Goal: Task Accomplishment & Management: Complete application form

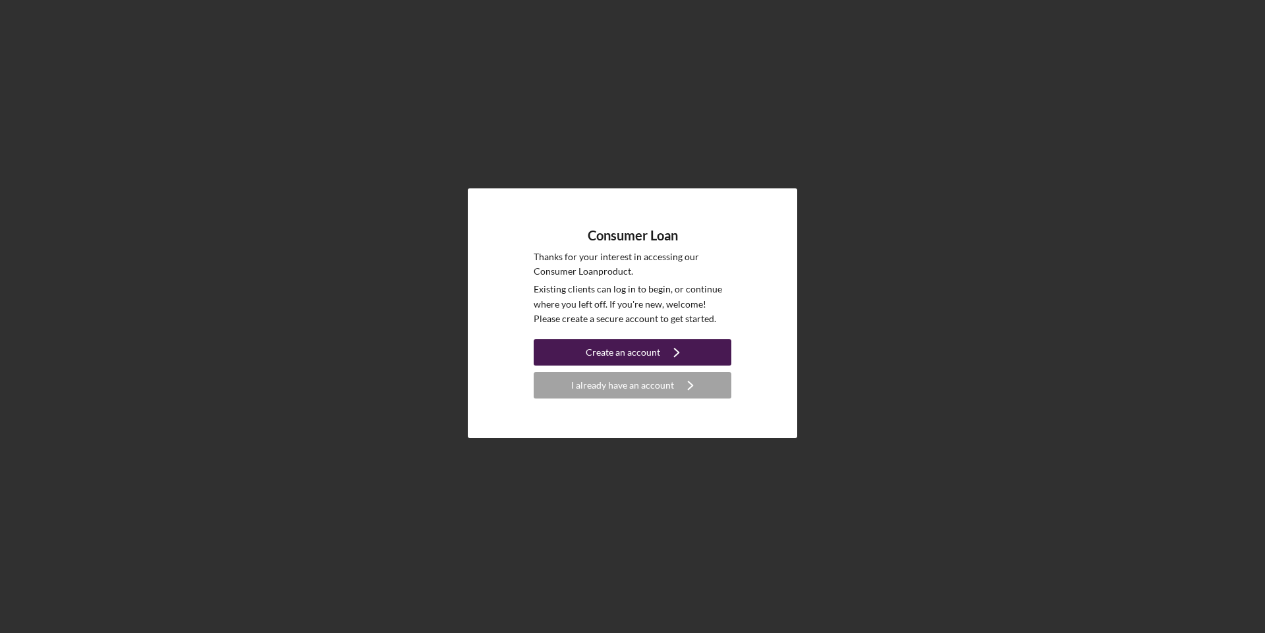
click at [634, 351] on div "Create an account" at bounding box center [623, 352] width 74 height 26
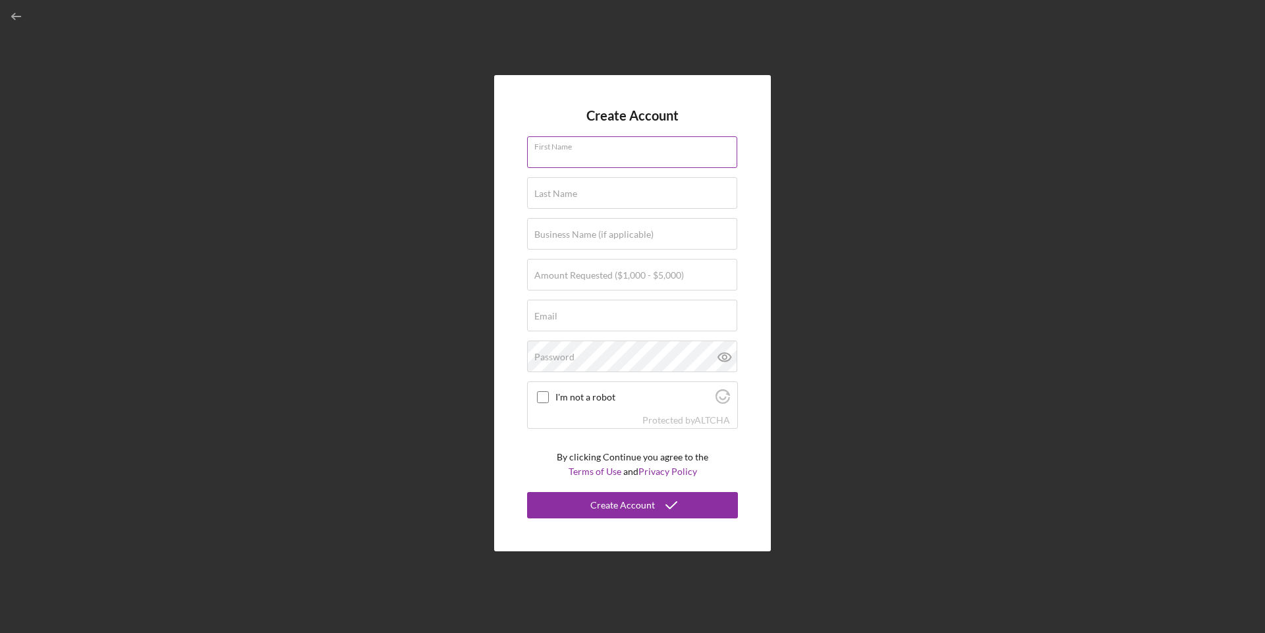
click at [612, 142] on div "First Name" at bounding box center [632, 152] width 211 height 33
type input "[PERSON_NAME]"
type input "[EMAIL_ADDRESS][DOMAIN_NAME]"
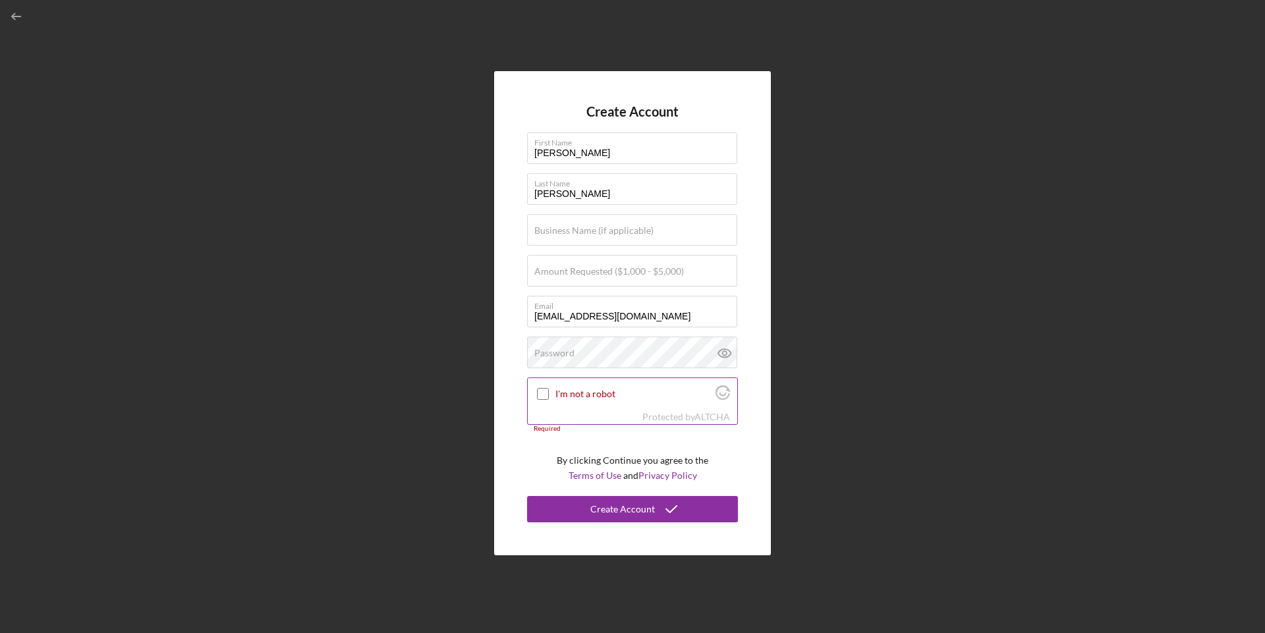
click at [541, 391] on input "I'm not a robot" at bounding box center [543, 394] width 12 height 12
checkbox input "true"
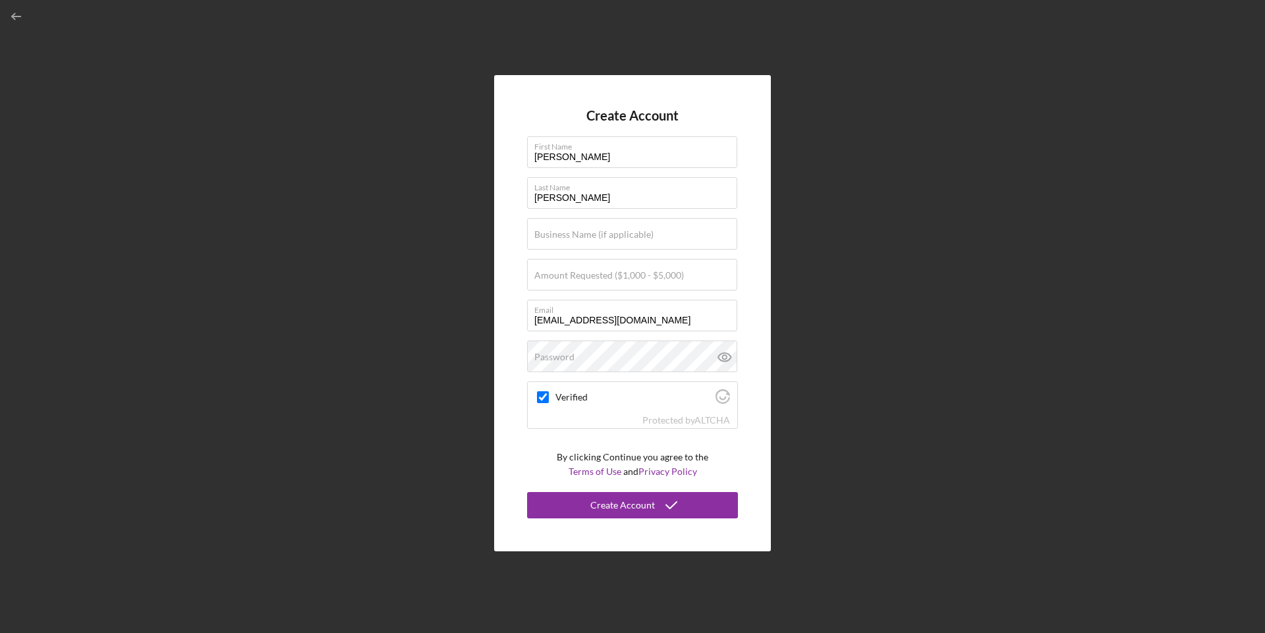
click at [556, 360] on label "Password" at bounding box center [554, 357] width 40 height 11
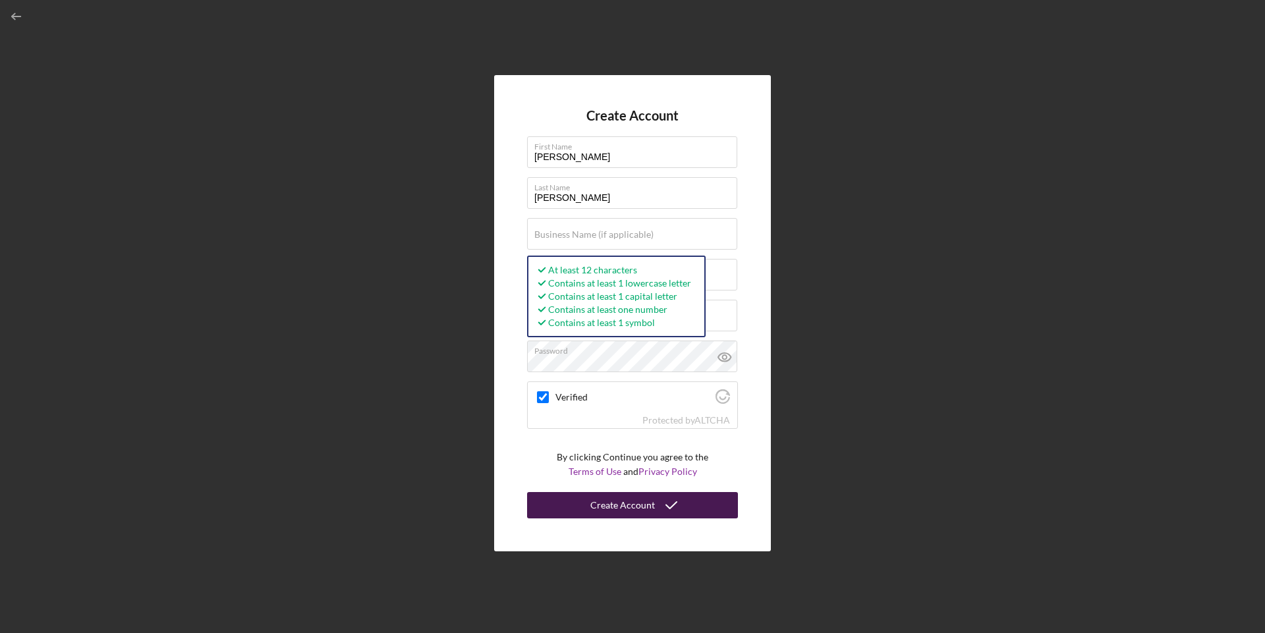
click at [633, 510] on div "Create Account" at bounding box center [622, 505] width 65 height 26
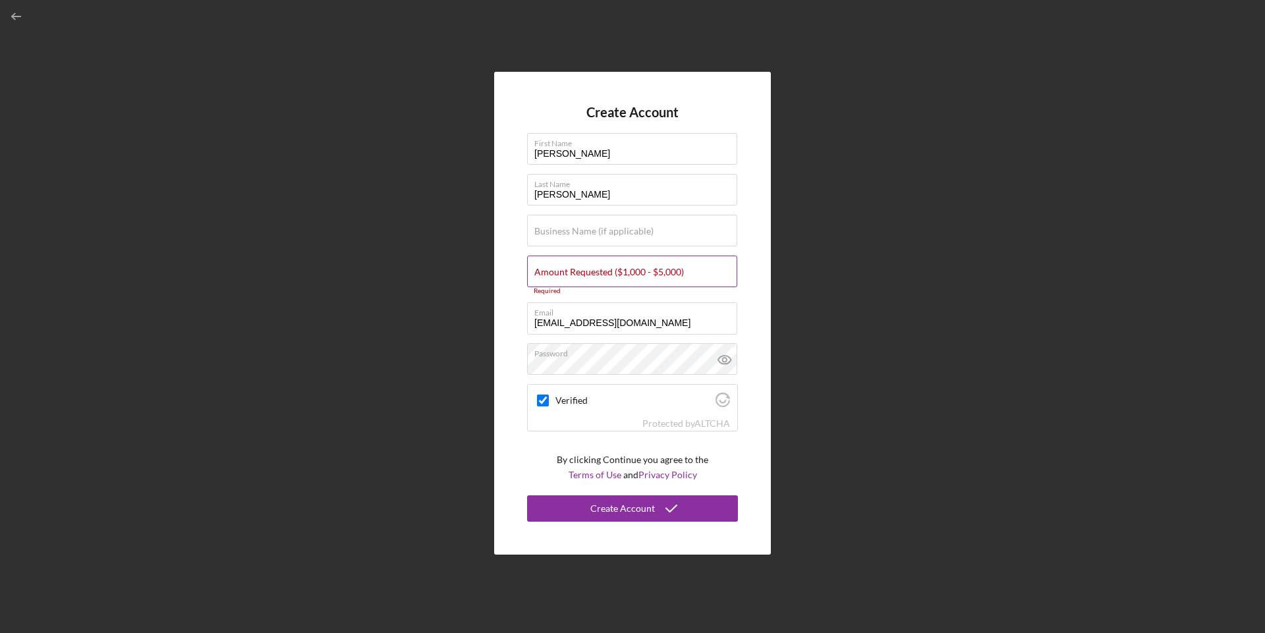
click at [686, 278] on input "Amount Requested ($1,000 - $5,000)" at bounding box center [632, 272] width 210 height 32
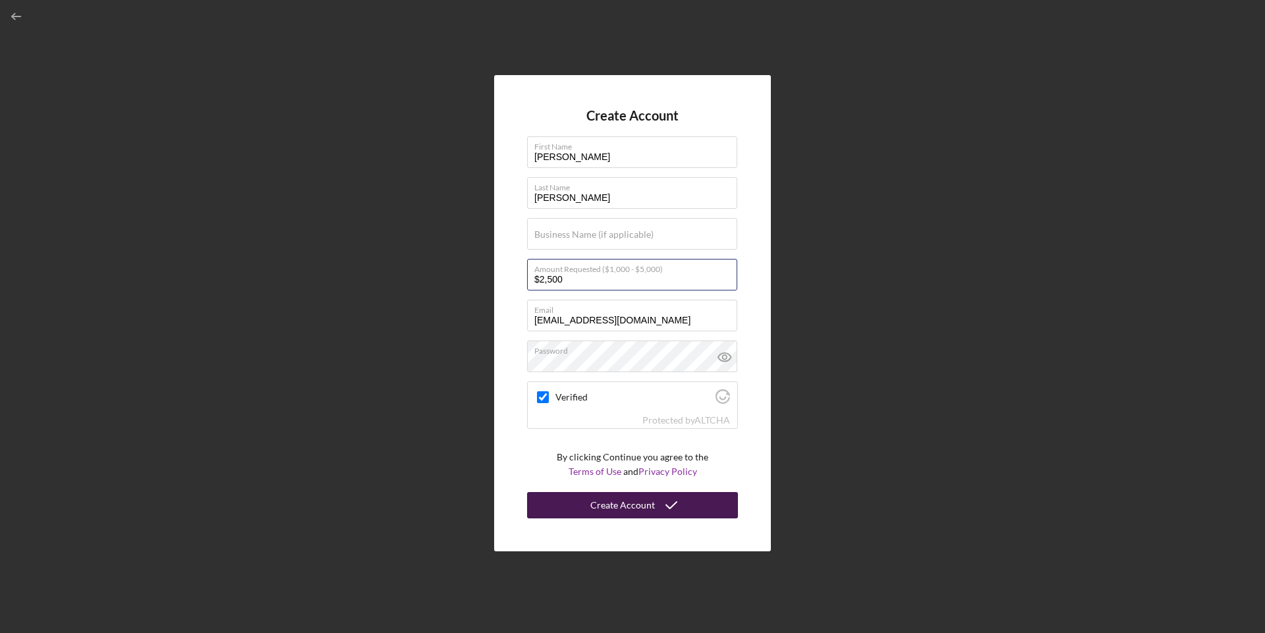
type input "$2,500"
click at [648, 511] on div "Create Account" at bounding box center [622, 505] width 65 height 26
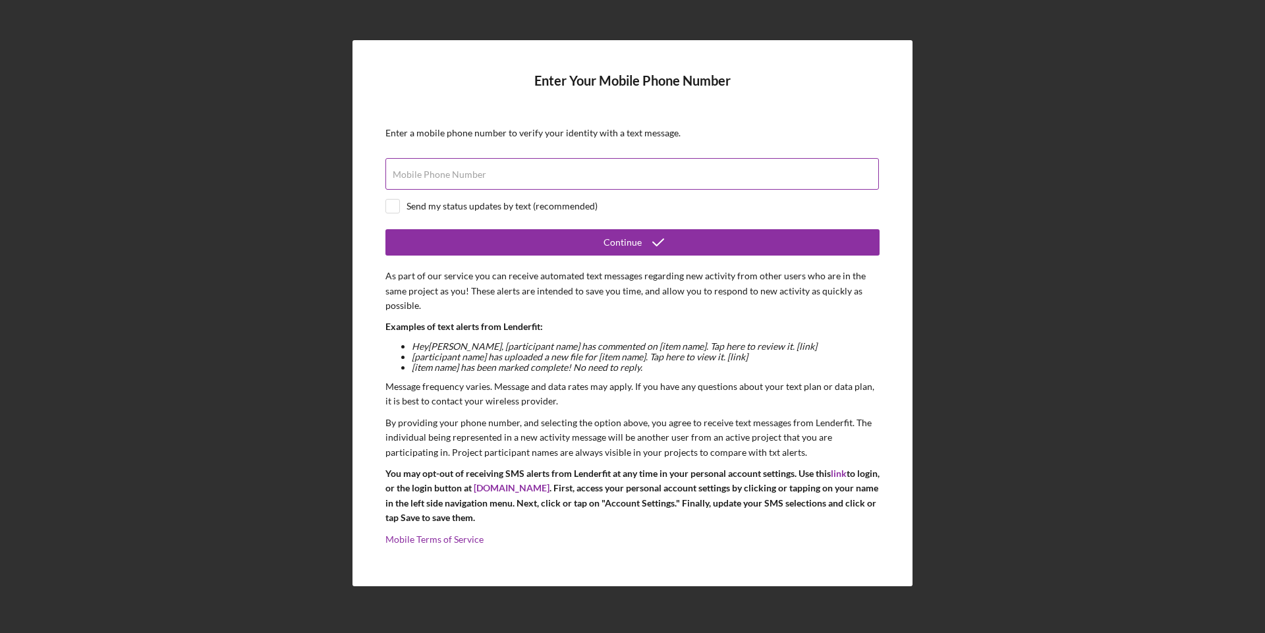
click at [525, 175] on input "Mobile Phone Number" at bounding box center [633, 174] width 494 height 32
type input "[PHONE_NUMBER]"
click at [394, 206] on input "checkbox" at bounding box center [392, 206] width 13 height 13
checkbox input "true"
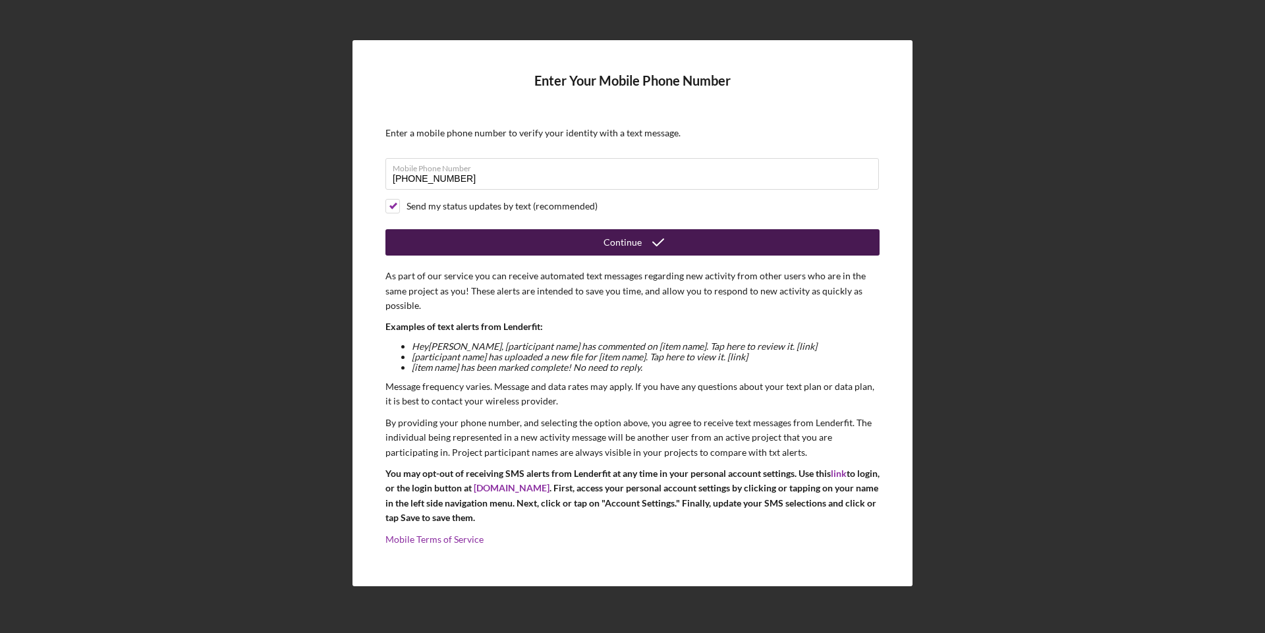
click at [554, 246] on button "Continue" at bounding box center [633, 242] width 494 height 26
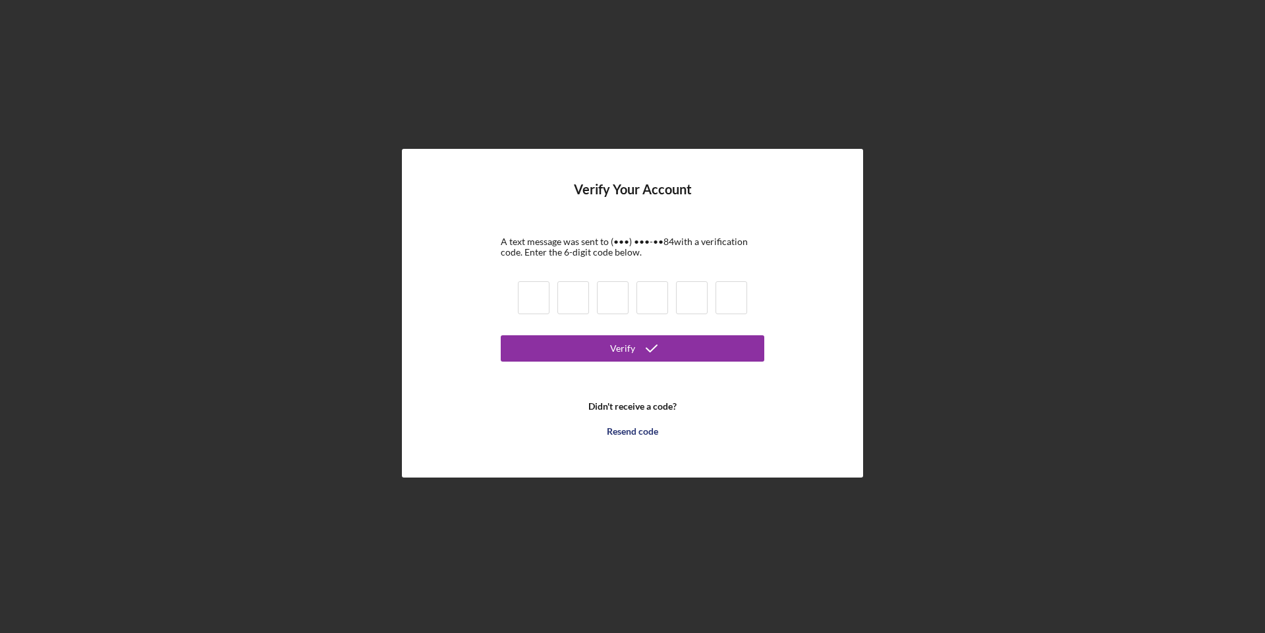
click at [549, 295] on input at bounding box center [534, 297] width 32 height 33
type input "4"
type input "7"
type input "4"
type input "2"
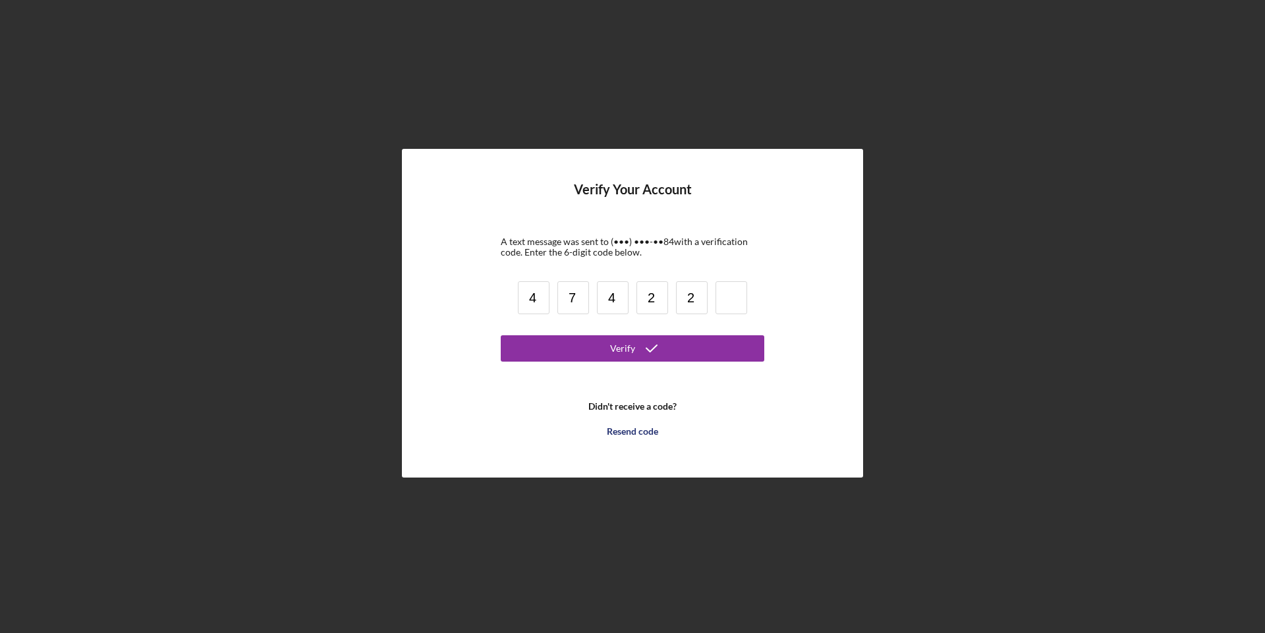
type input "2"
type input "8"
click at [617, 346] on div "Verify" at bounding box center [622, 348] width 25 height 26
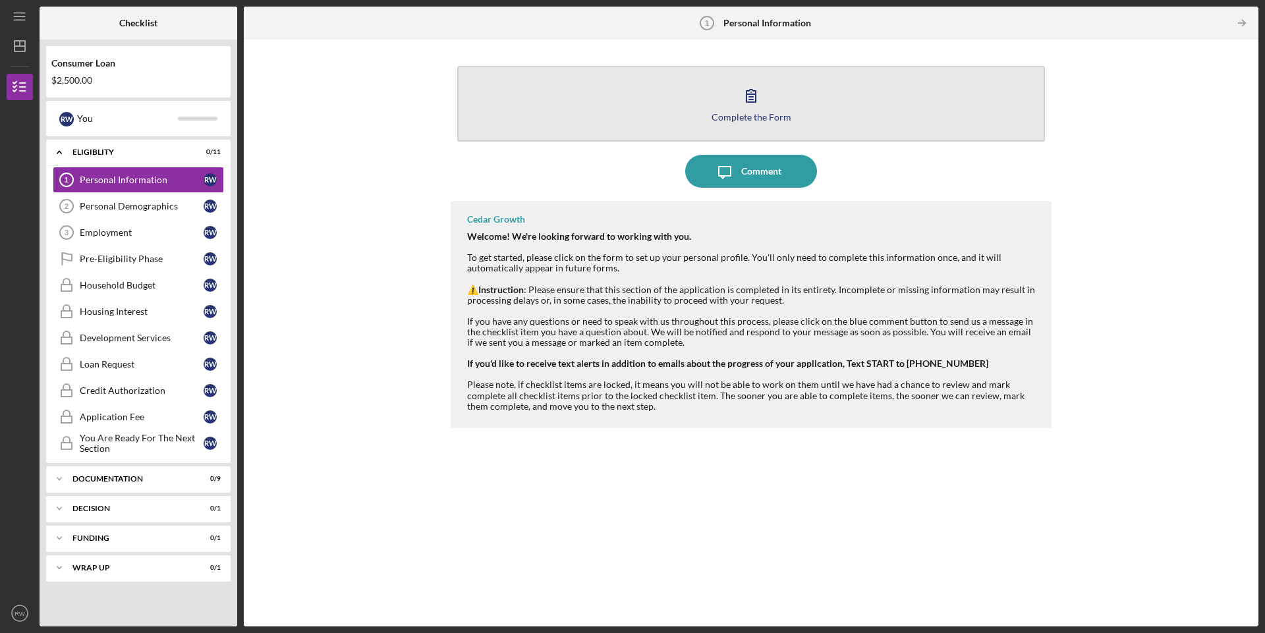
click at [735, 121] on div "Complete the Form" at bounding box center [752, 117] width 80 height 10
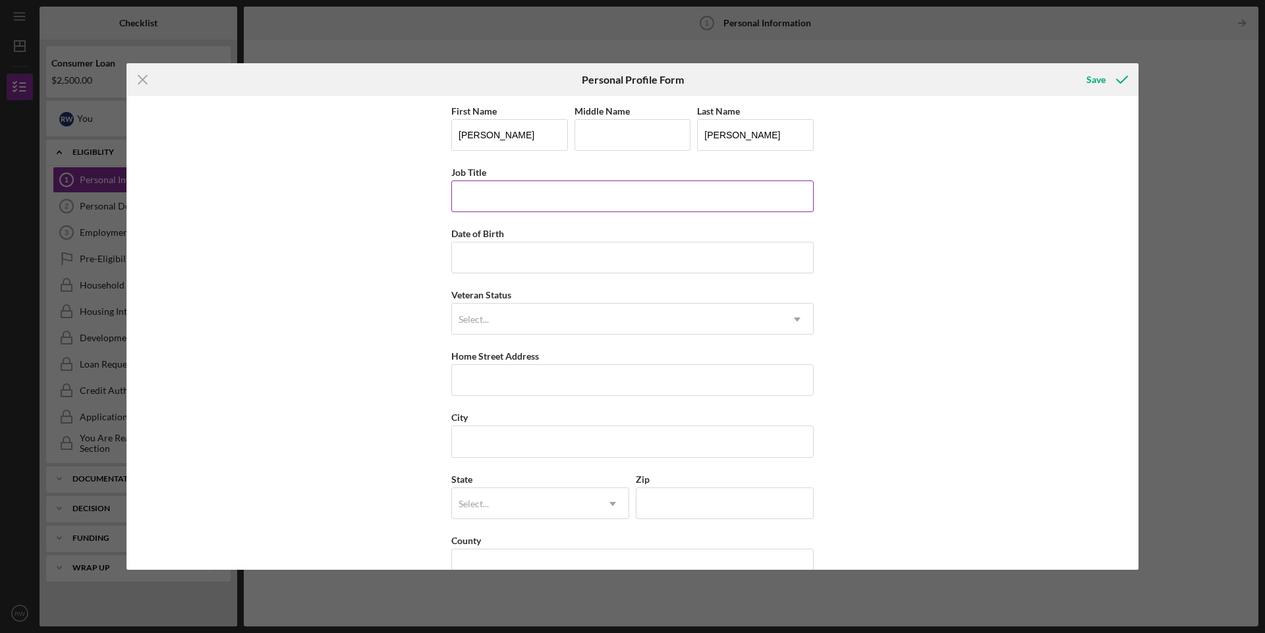
click at [575, 204] on input "Job Title" at bounding box center [632, 197] width 362 height 32
type input "Program Recruiter"
click at [562, 252] on input "Date of Birth" at bounding box center [632, 258] width 362 height 32
type input "[DATE]"
click at [561, 316] on div "Select..." at bounding box center [616, 319] width 329 height 30
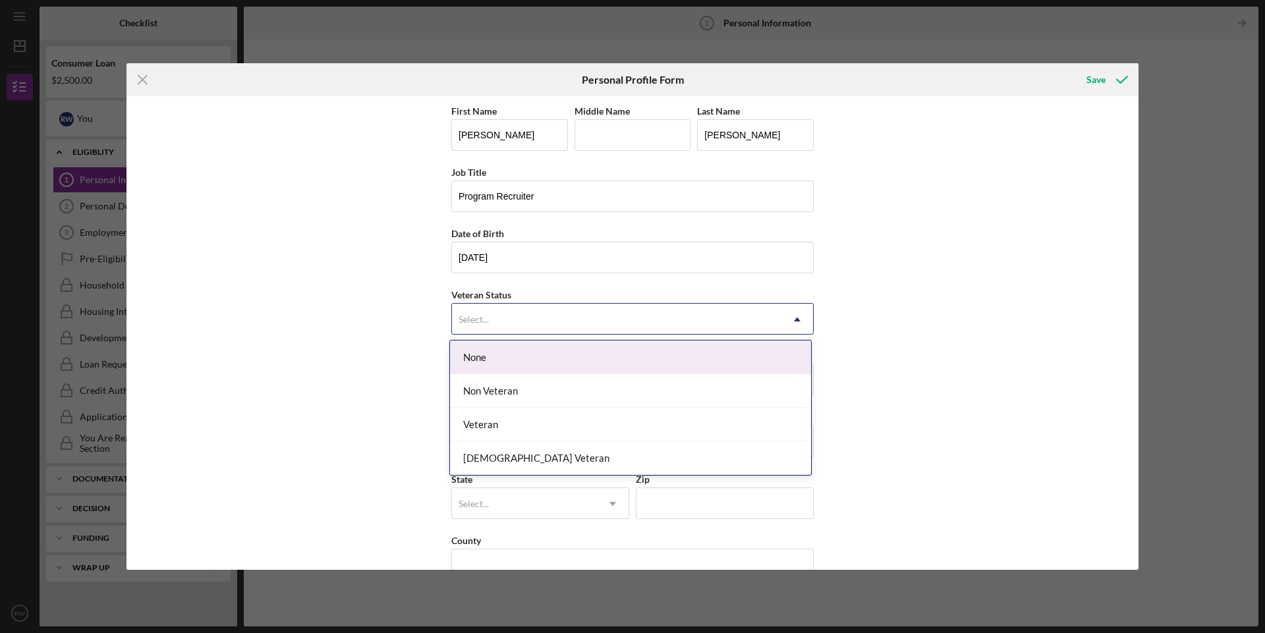
click at [546, 360] on div "None" at bounding box center [630, 358] width 361 height 34
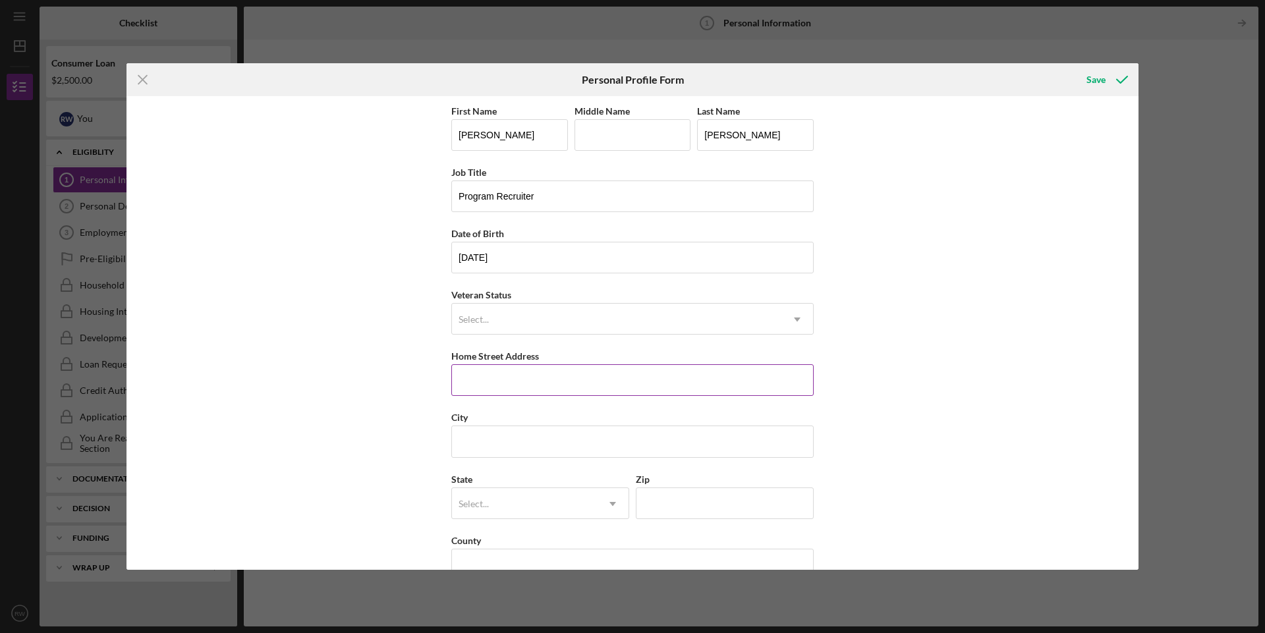
click at [544, 375] on input "Home Street Address" at bounding box center [632, 380] width 362 height 32
type input "W8917 GREENGRASS CIR"
type input "M"
type input "[GEOGRAPHIC_DATA]"
type input "54615"
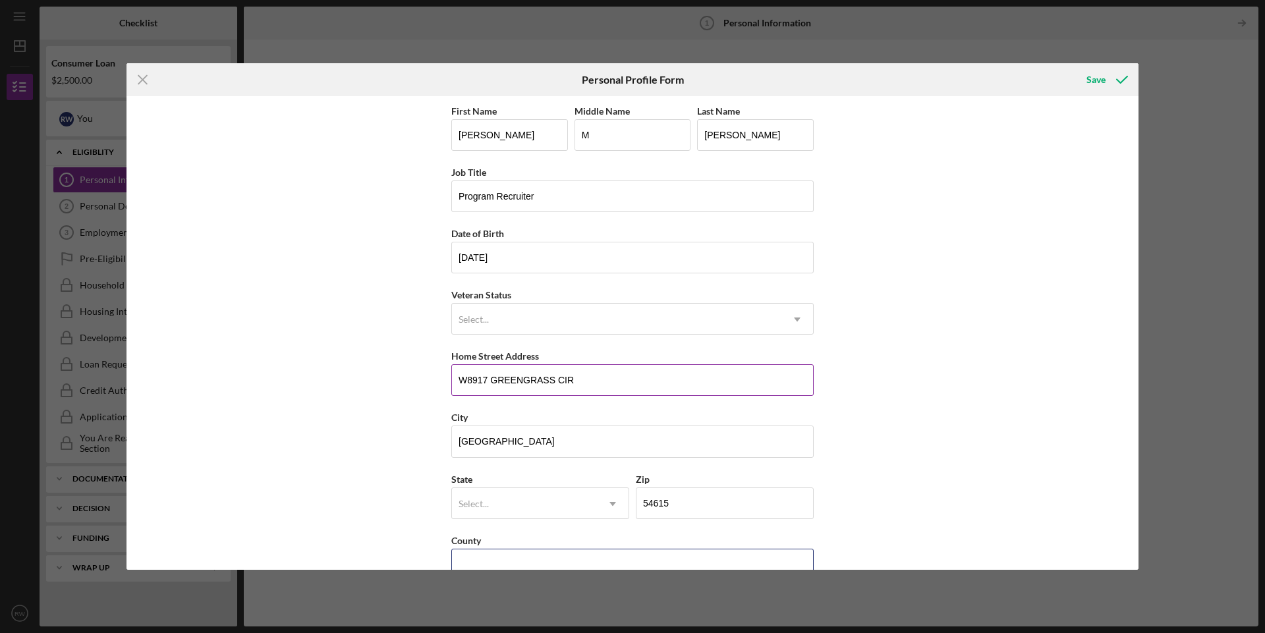
type input "WI"
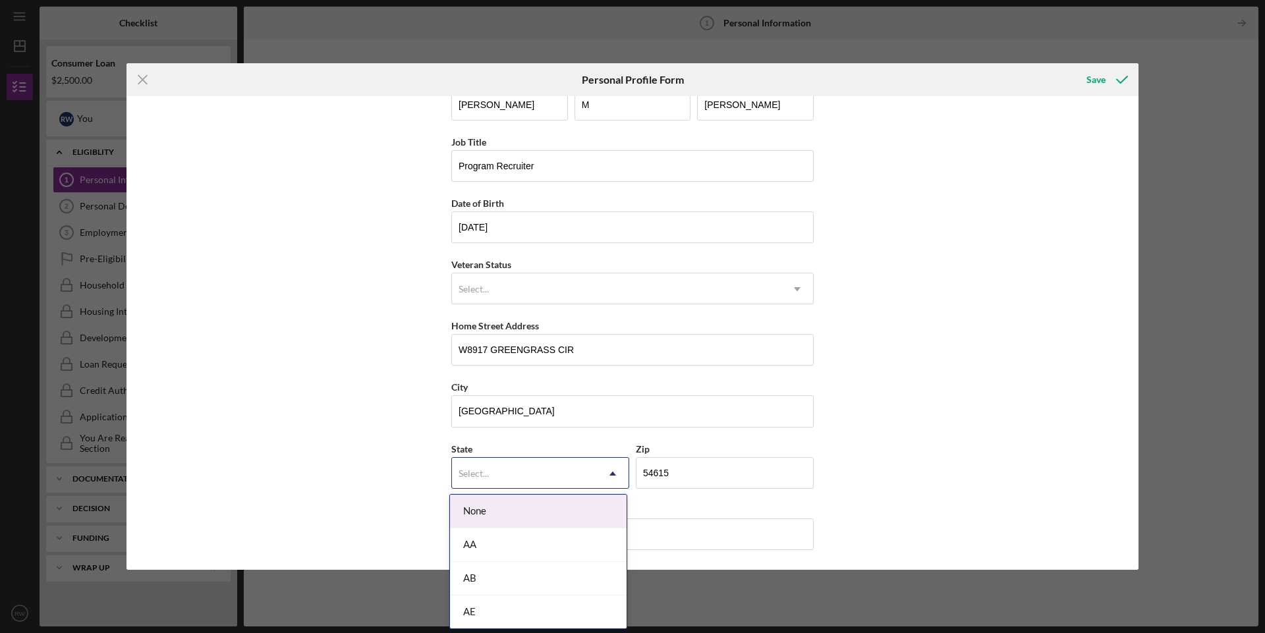
click at [612, 476] on icon "Icon/Dropdown Arrow" at bounding box center [613, 474] width 32 height 32
type input "W"
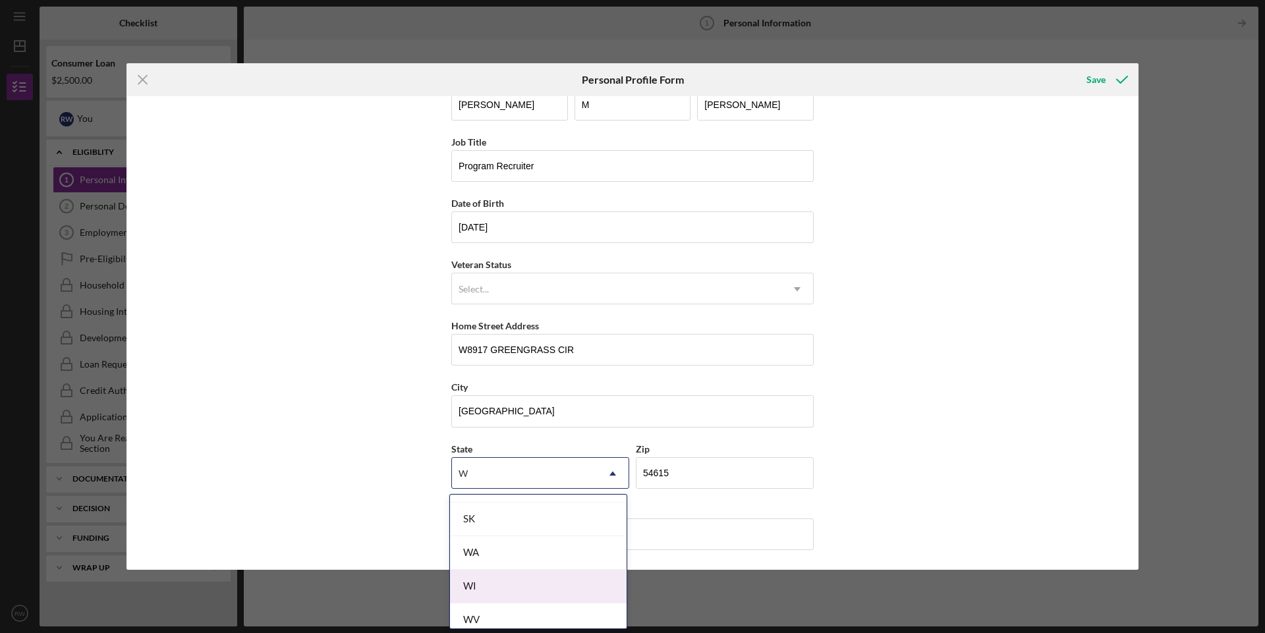
click at [500, 590] on div "WI" at bounding box center [538, 587] width 177 height 34
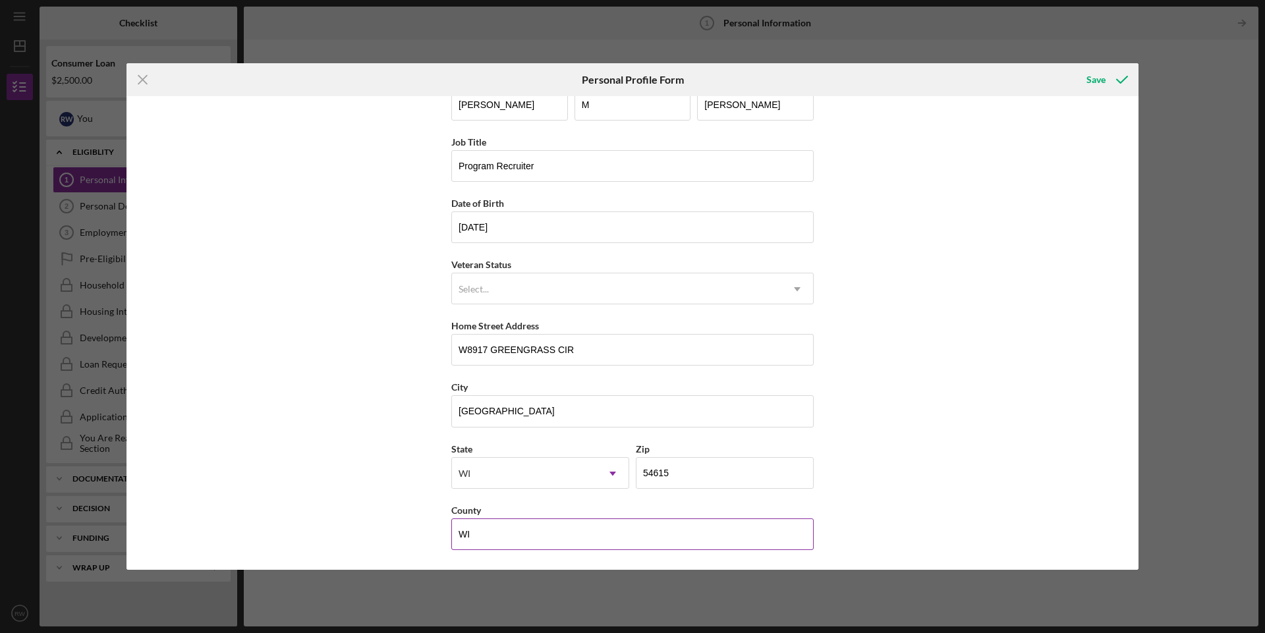
click at [577, 540] on input "WI" at bounding box center [632, 535] width 362 height 32
type input "W"
type input "[PERSON_NAME]"
click at [1099, 79] on div "Save" at bounding box center [1096, 80] width 19 height 26
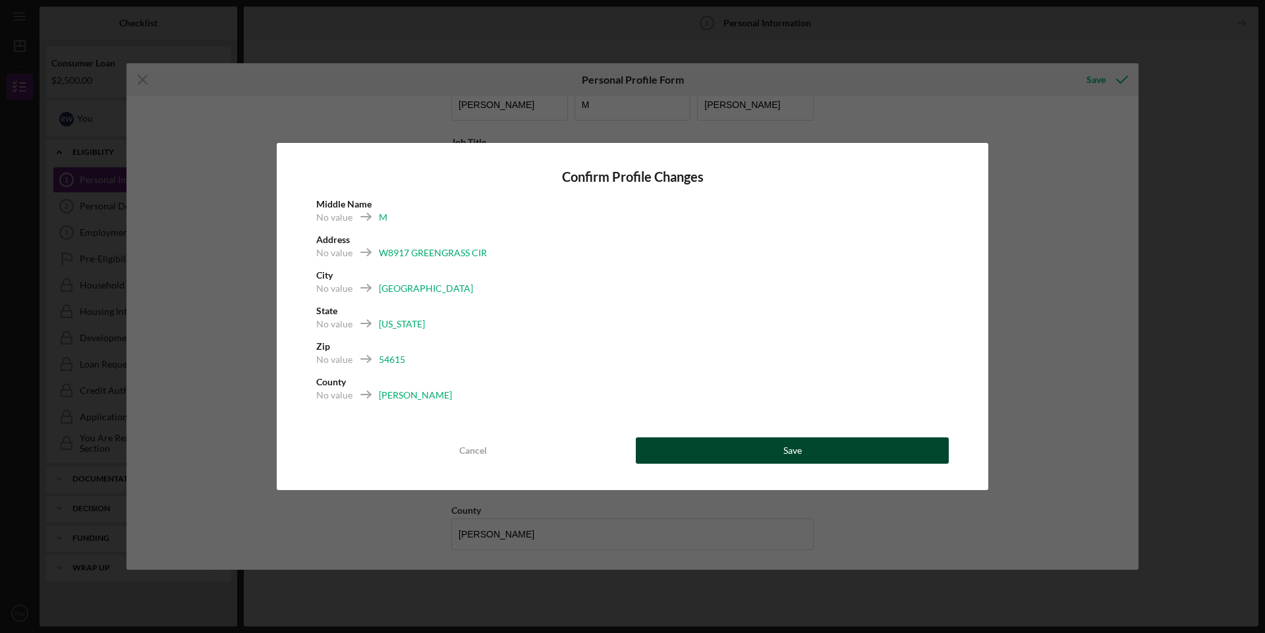
click at [770, 453] on button "Save" at bounding box center [792, 451] width 313 height 26
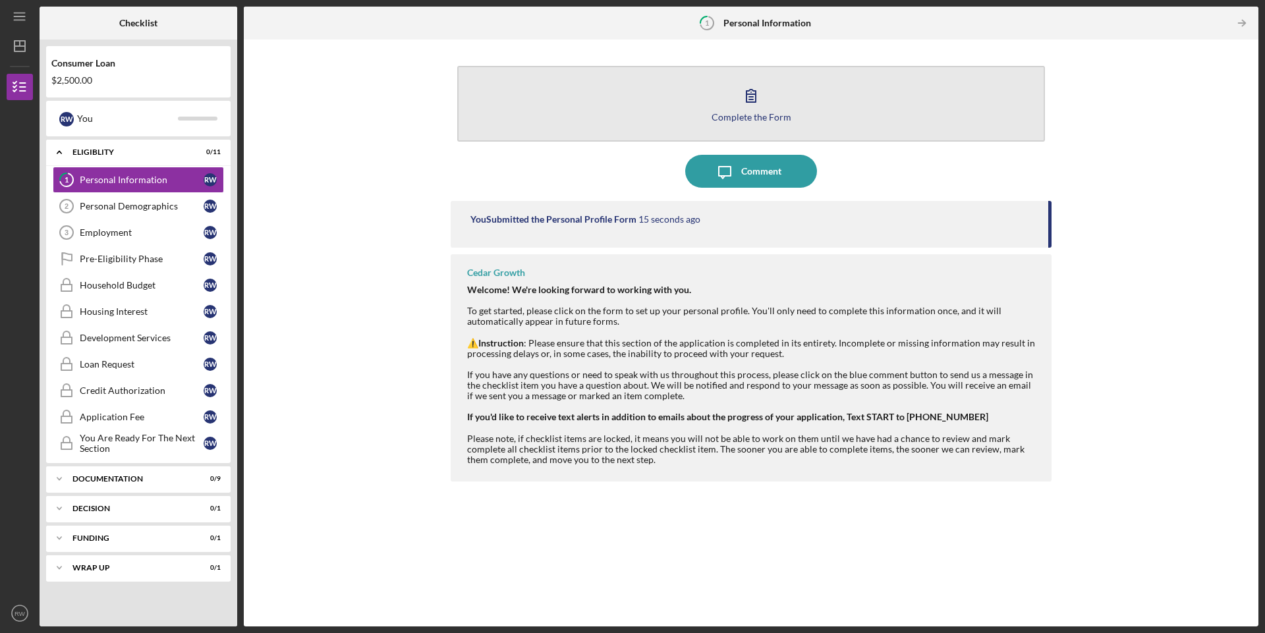
click at [768, 105] on button "Complete the Form Form" at bounding box center [751, 104] width 588 height 76
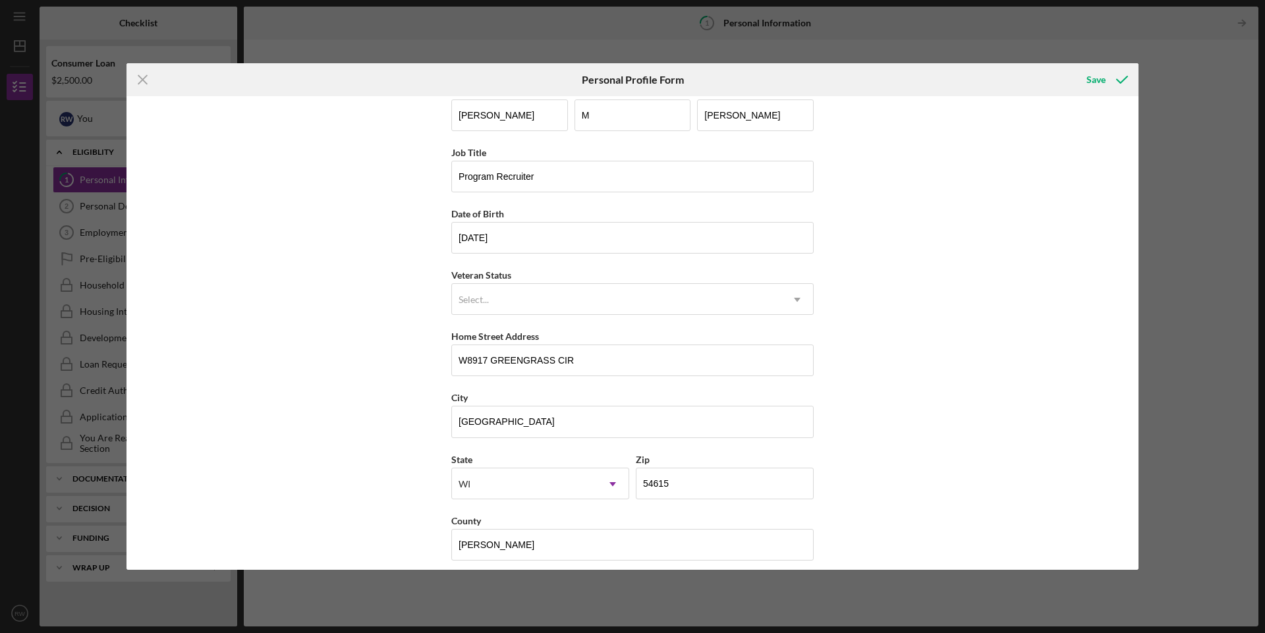
scroll to position [30, 0]
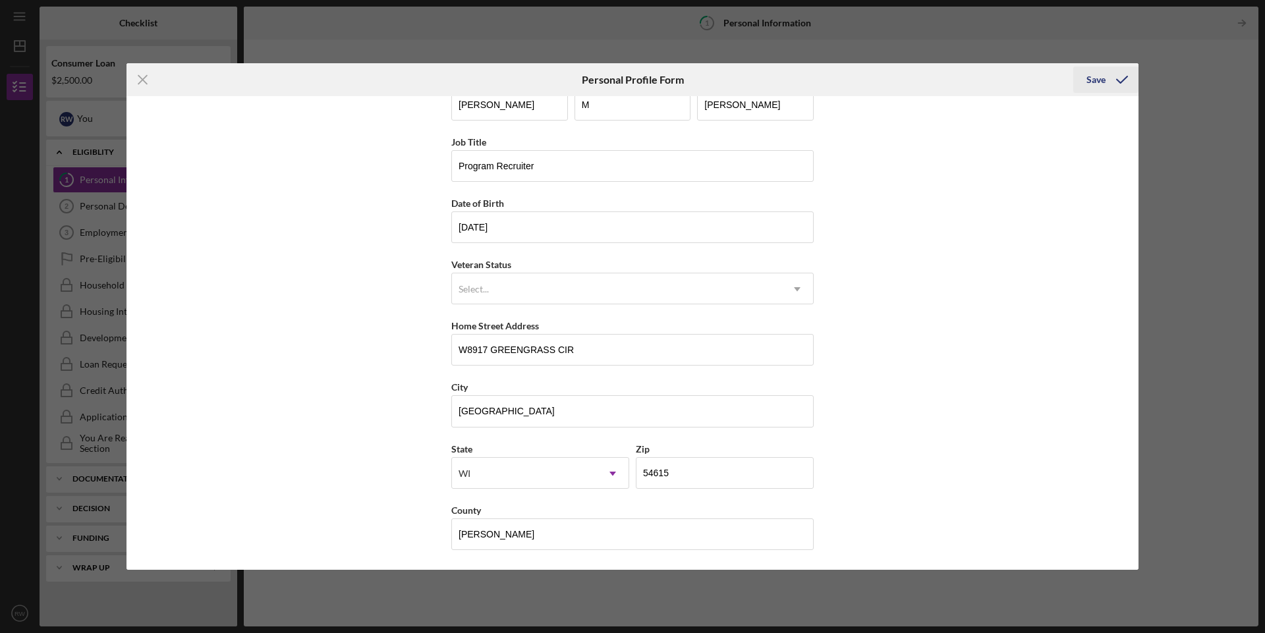
click at [1110, 76] on icon "submit" at bounding box center [1122, 79] width 33 height 33
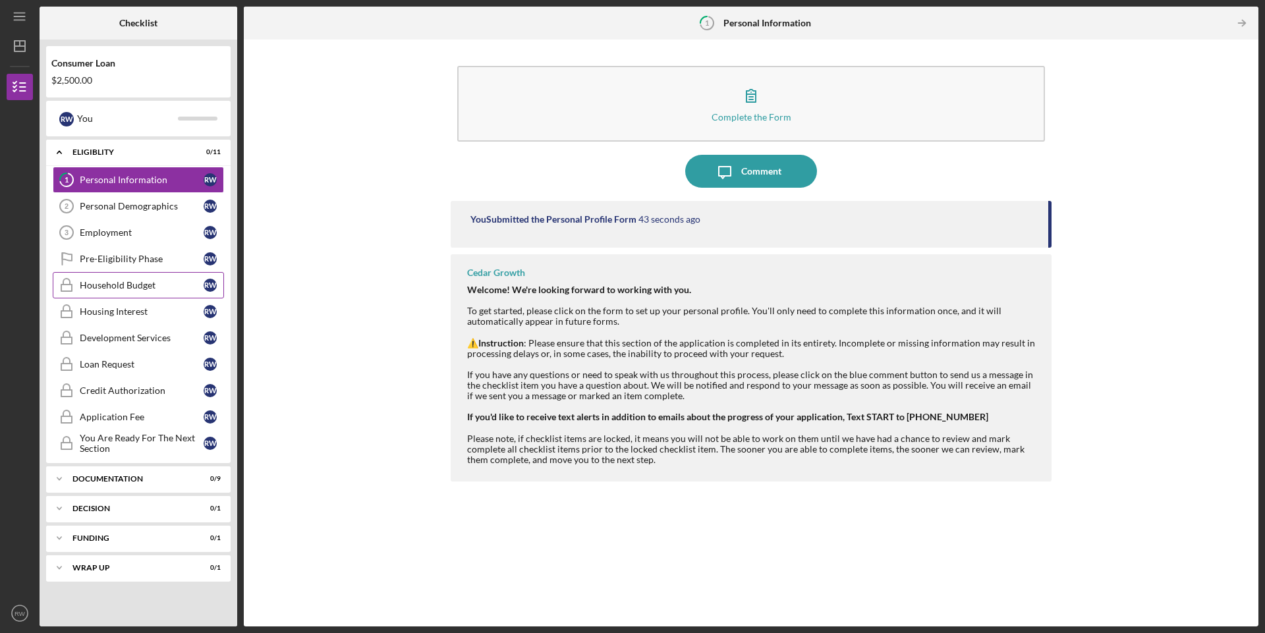
click at [118, 286] on div "Household Budget" at bounding box center [142, 285] width 124 height 11
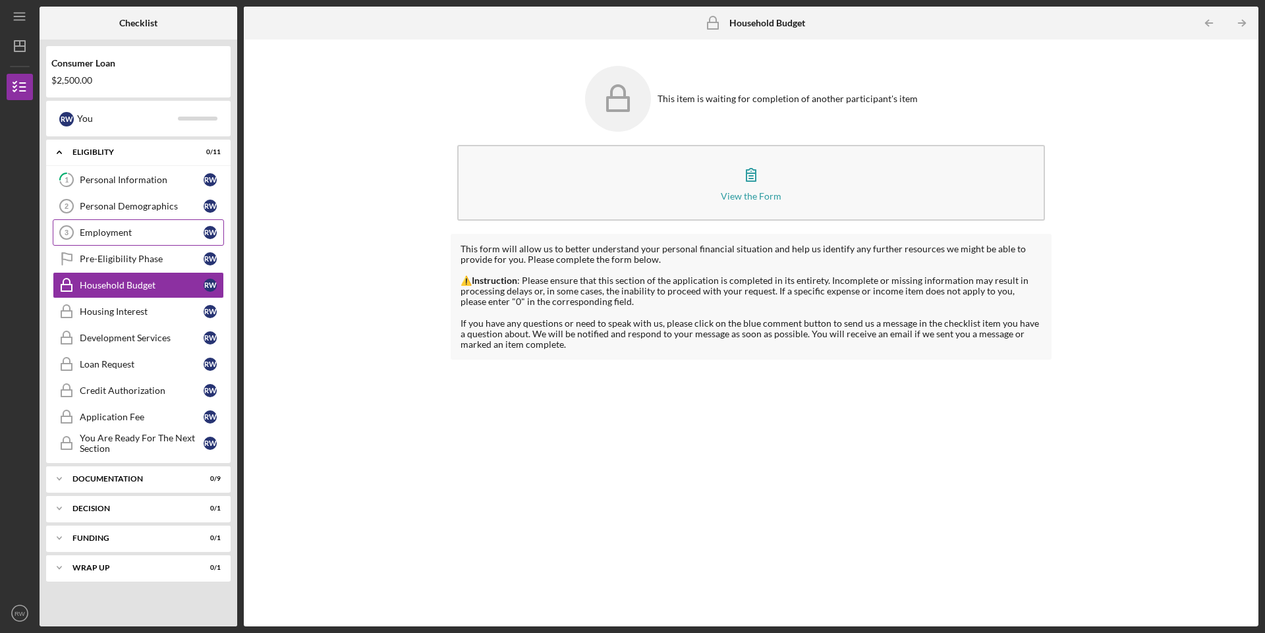
click at [103, 239] on link "Employment 3 Employment R W" at bounding box center [138, 232] width 171 height 26
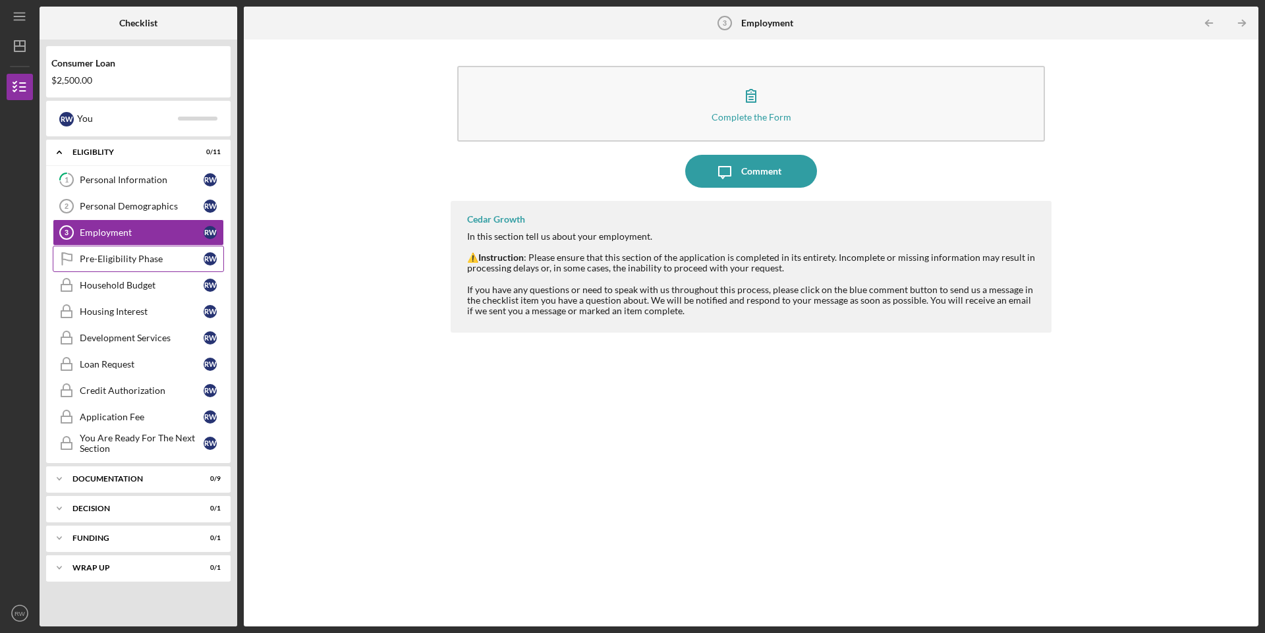
click at [106, 263] on div "Pre-Eligibility Phase" at bounding box center [142, 259] width 124 height 11
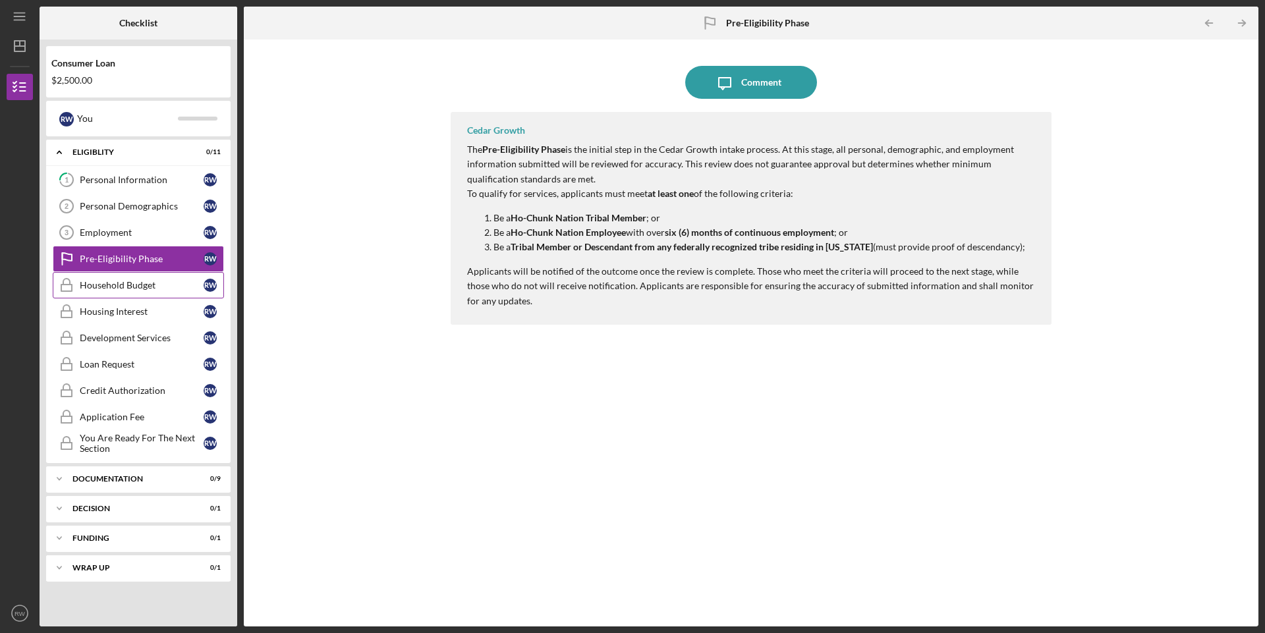
click at [143, 285] on div "Household Budget" at bounding box center [142, 285] width 124 height 11
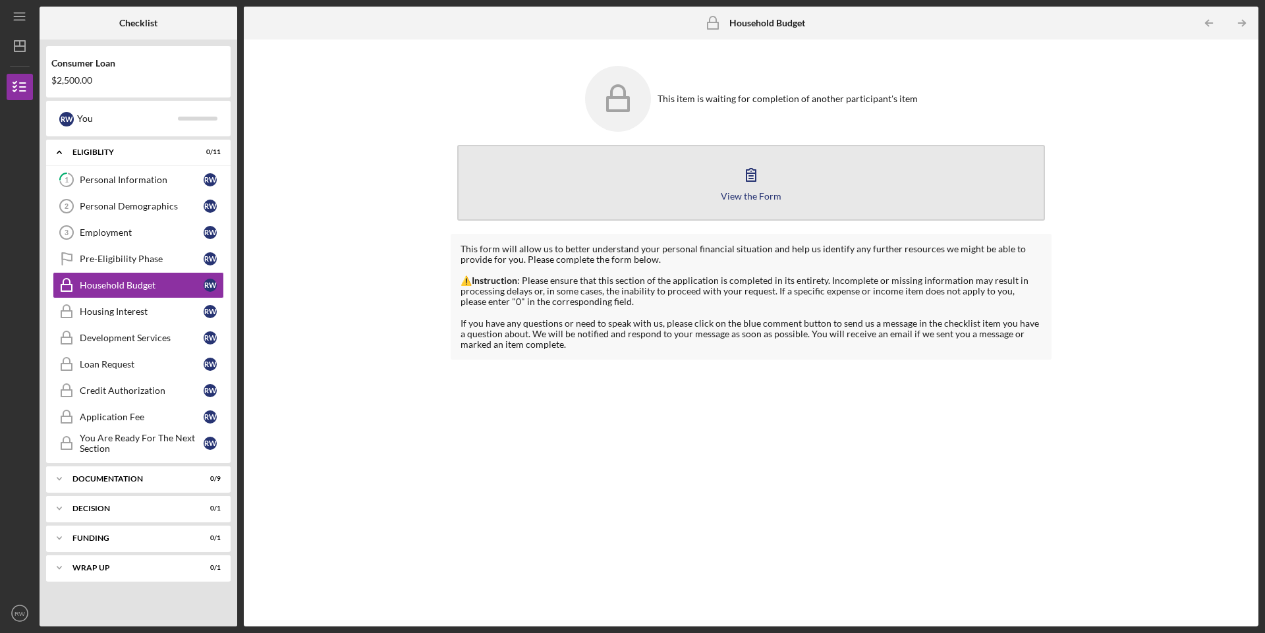
click at [740, 181] on icon "button" at bounding box center [751, 174] width 33 height 33
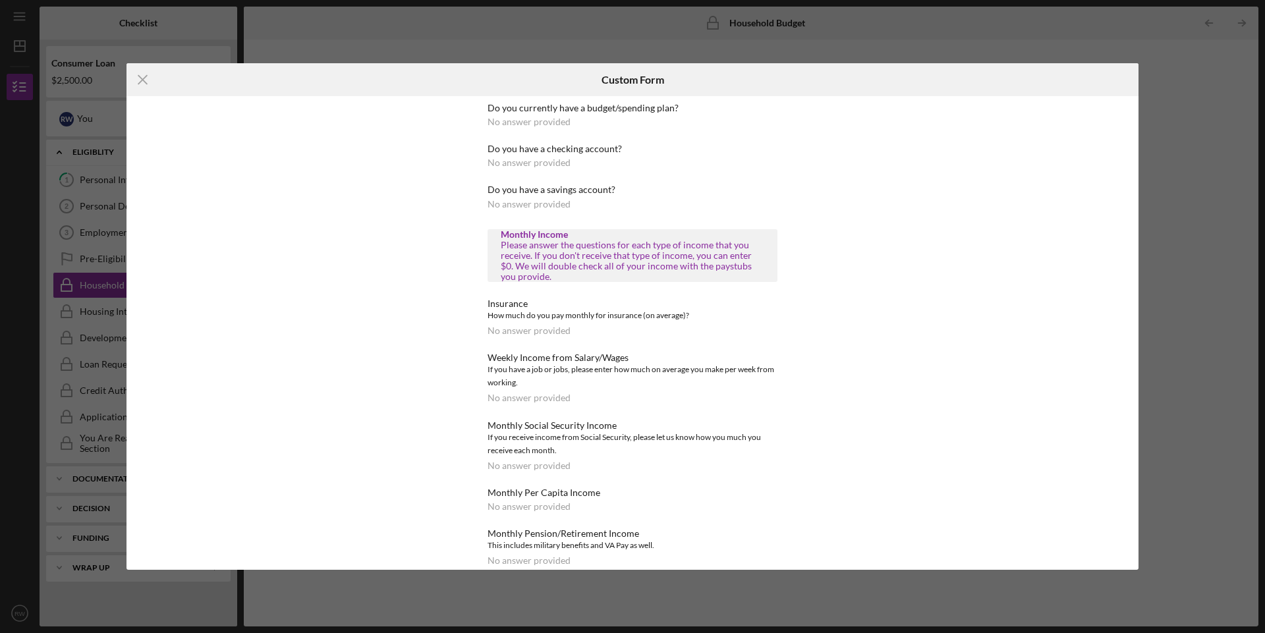
click at [554, 124] on div "No answer provided" at bounding box center [529, 122] width 83 height 11
click at [139, 82] on icon "Icon/Menu Close" at bounding box center [143, 79] width 33 height 33
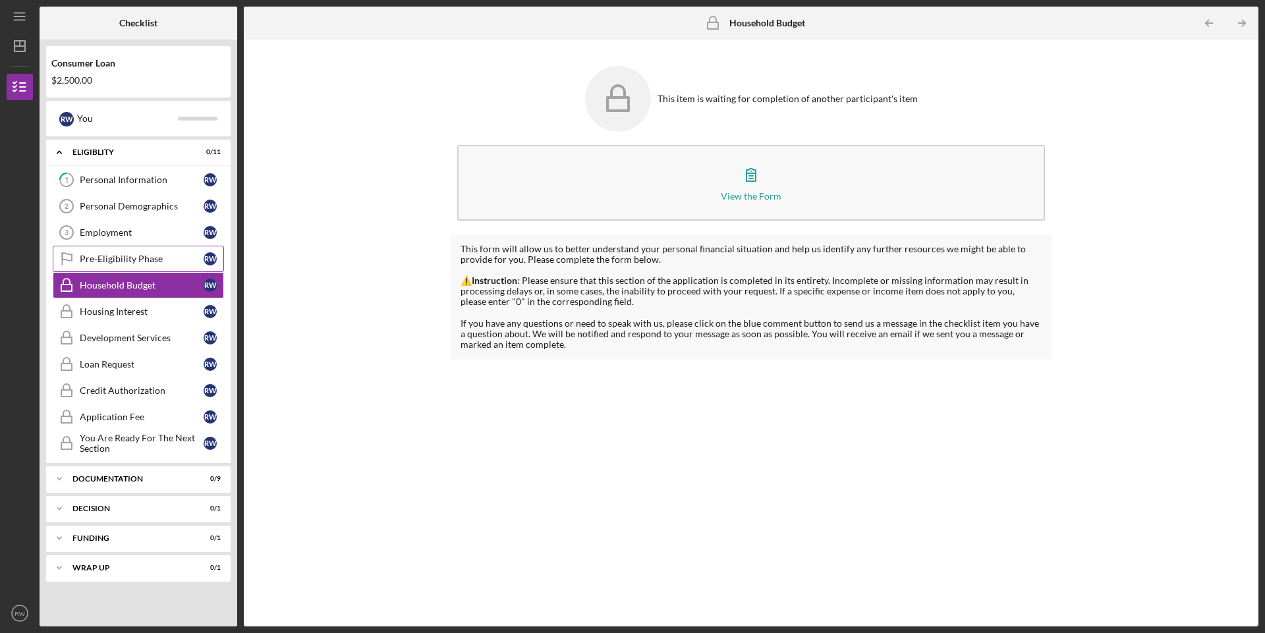
click at [119, 259] on div "Pre-Eligibility Phase" at bounding box center [142, 259] width 124 height 11
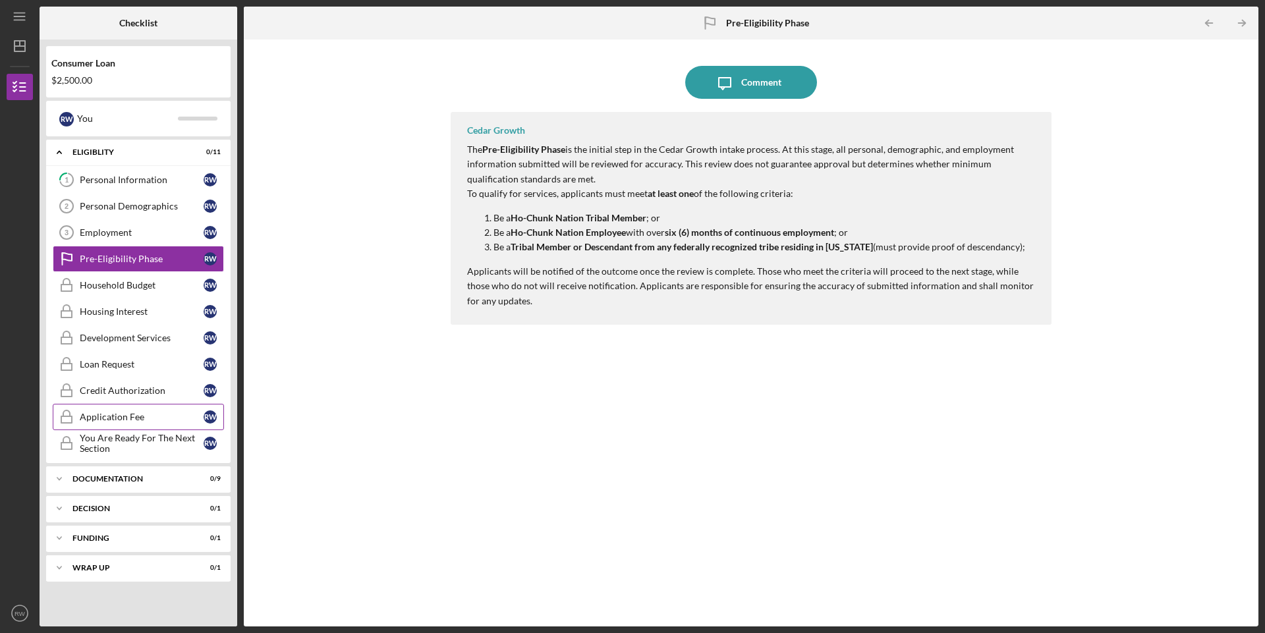
click at [113, 424] on link "Application Fee Application Fee R W" at bounding box center [138, 417] width 171 height 26
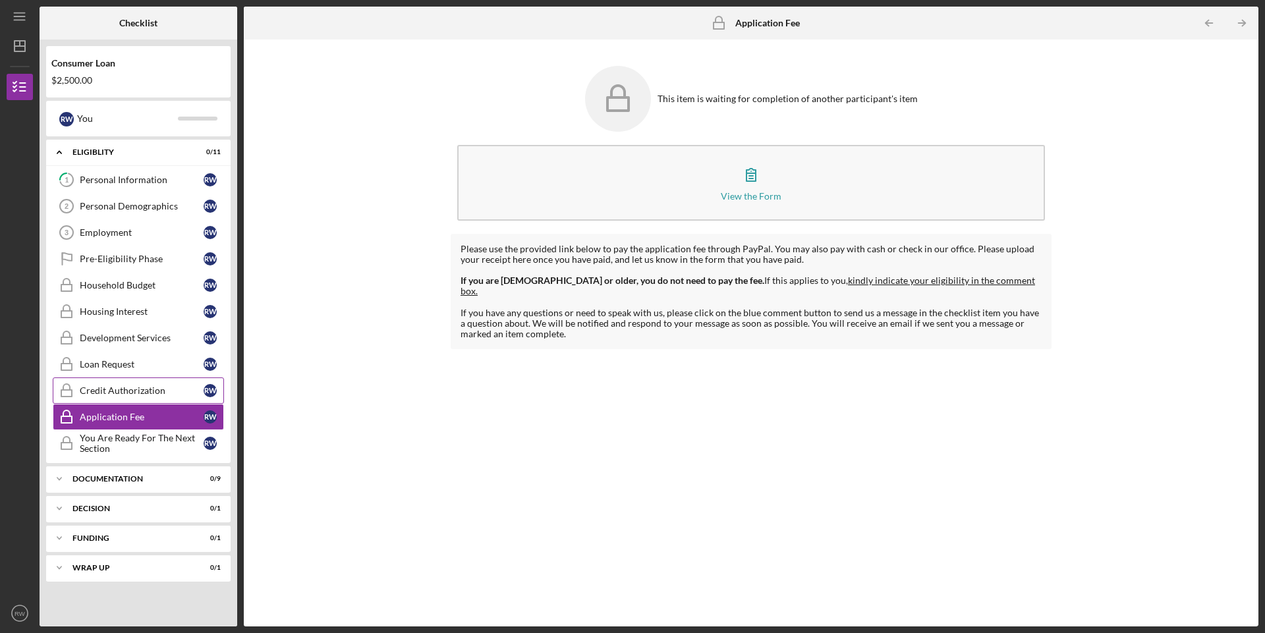
click at [112, 390] on div "Credit Authorization" at bounding box center [142, 391] width 124 height 11
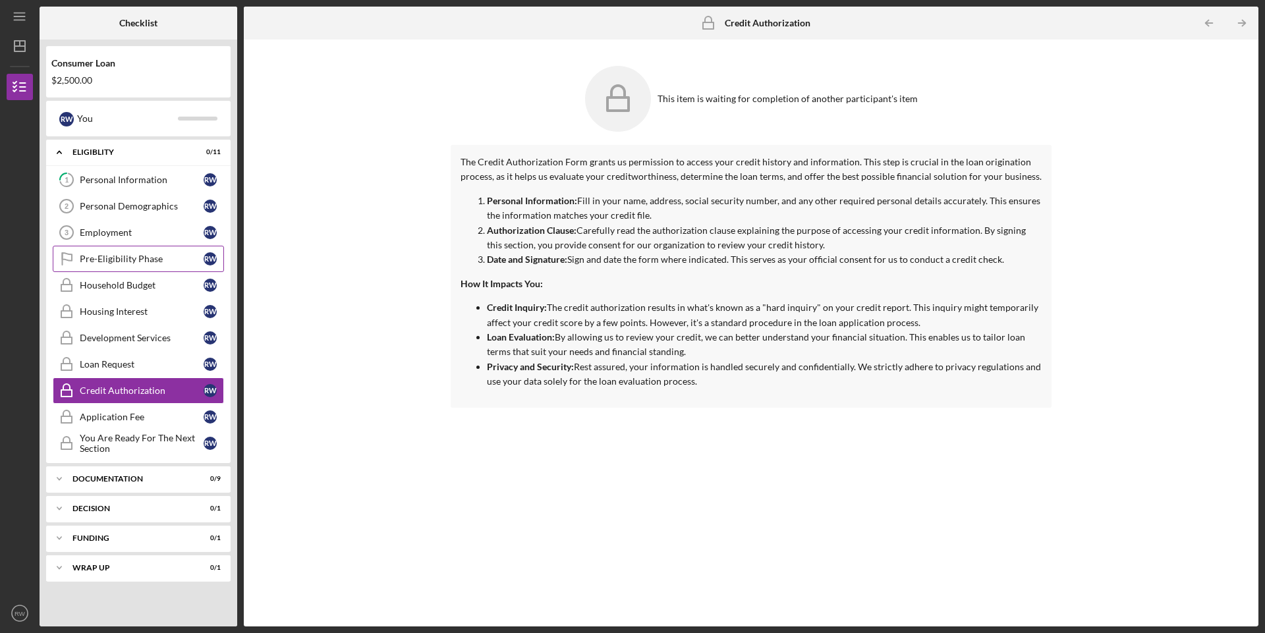
click at [123, 266] on link "Pre-Eligibility Phase Pre-Eligibility Phase R W" at bounding box center [138, 259] width 171 height 26
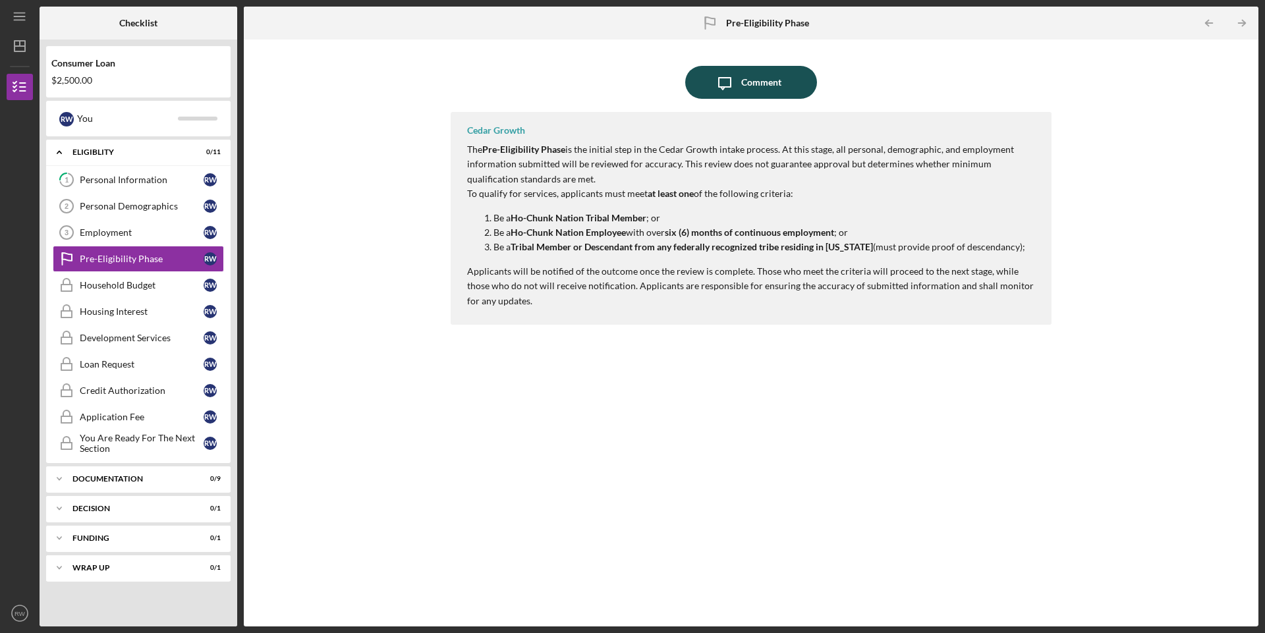
click at [766, 82] on div "Comment" at bounding box center [761, 82] width 40 height 33
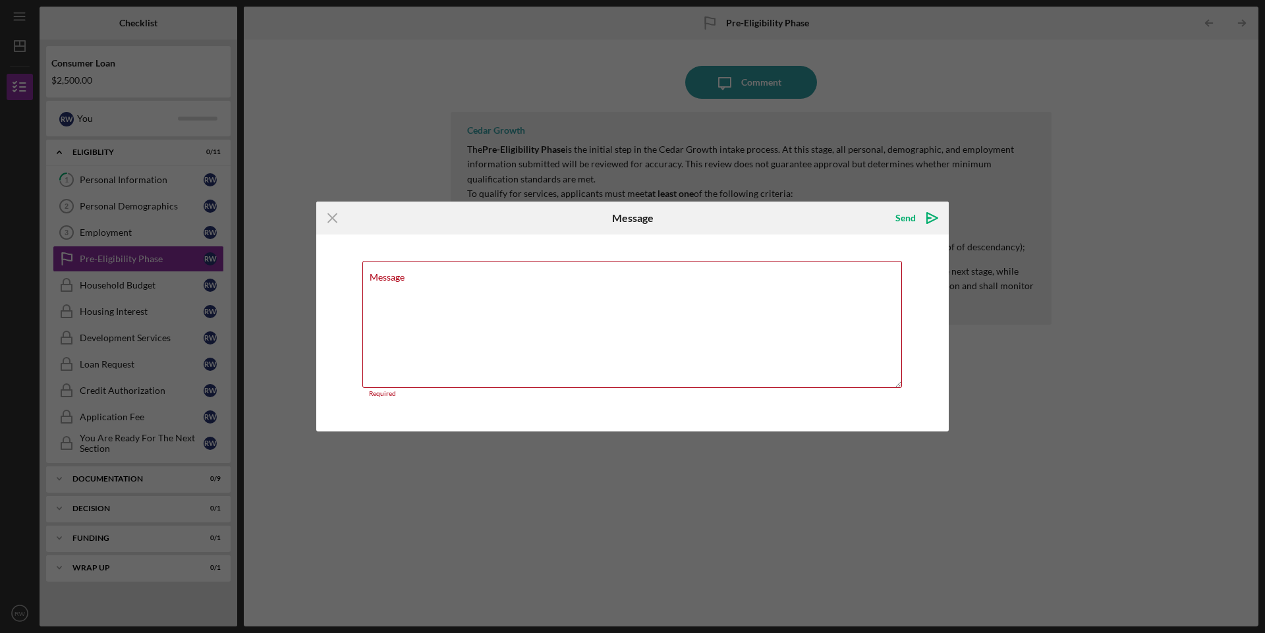
click at [1083, 413] on div "Icon/Menu Close Message Send Icon/icon-invite-send Message Required Cancel Send…" at bounding box center [632, 316] width 1265 height 633
drag, startPoint x: 681, startPoint y: 378, endPoint x: 681, endPoint y: 369, distance: 8.6
click at [681, 377] on textarea "Message" at bounding box center [632, 324] width 540 height 127
click at [435, 53] on div "Icon/Menu Close Message Send Icon/icon-invite-send Message Required Cancel Send…" at bounding box center [632, 316] width 1265 height 633
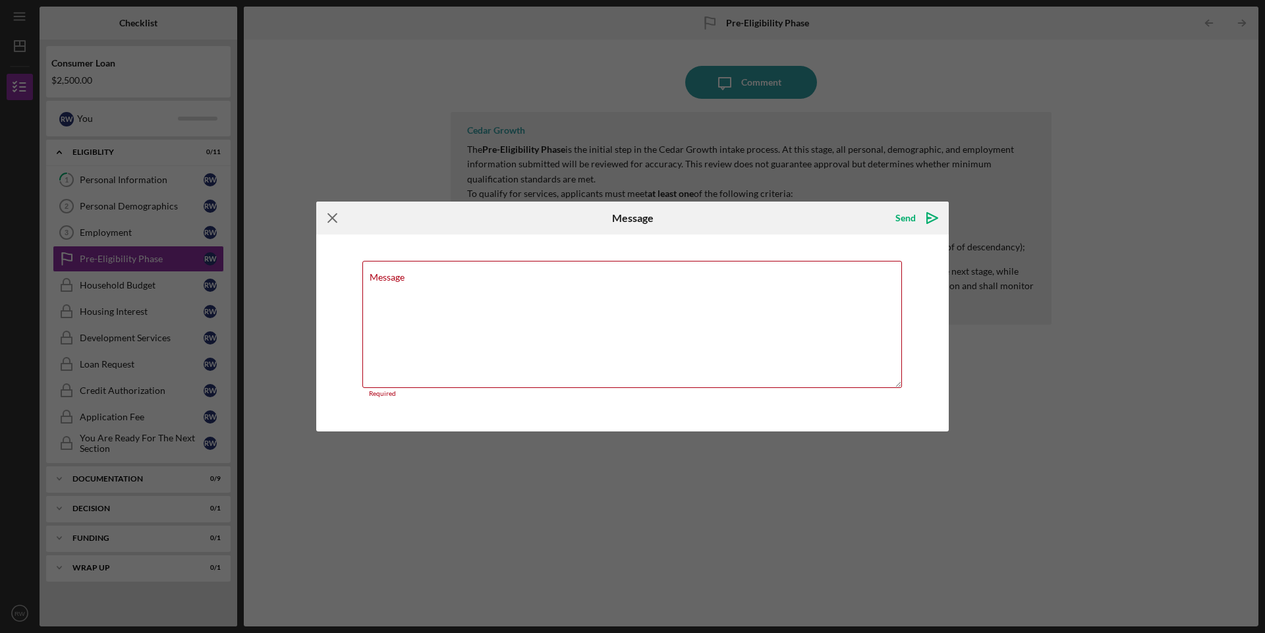
click at [342, 219] on icon "Icon/Menu Close" at bounding box center [332, 218] width 33 height 33
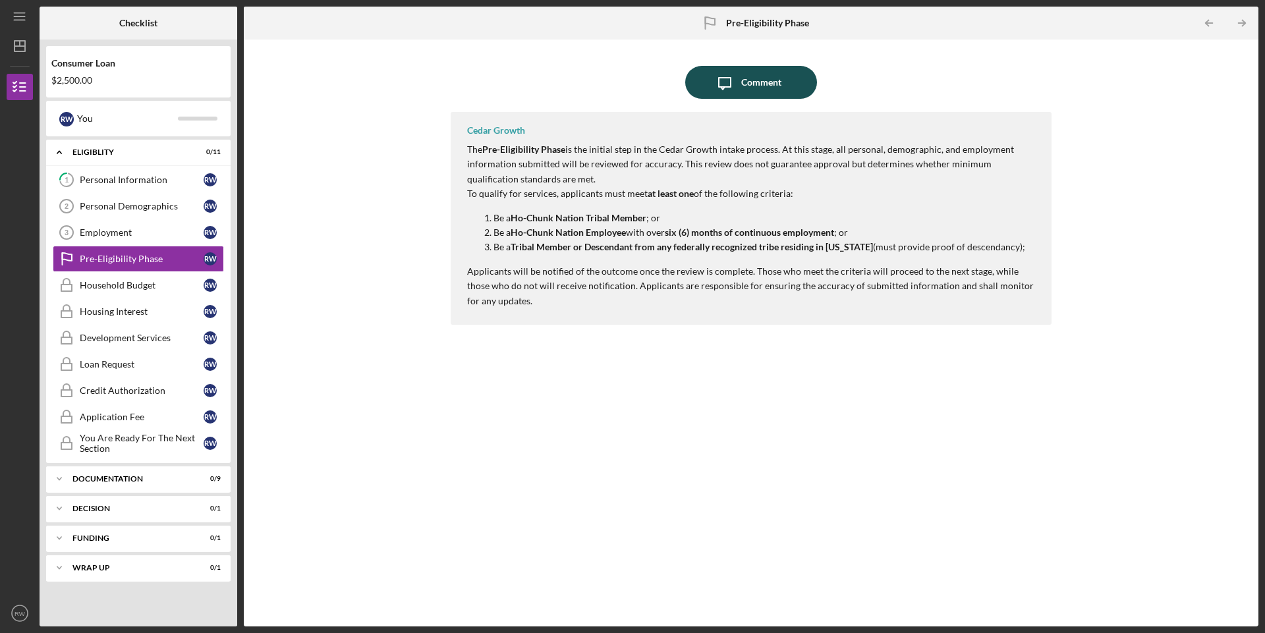
click at [755, 84] on div "Comment" at bounding box center [761, 82] width 40 height 33
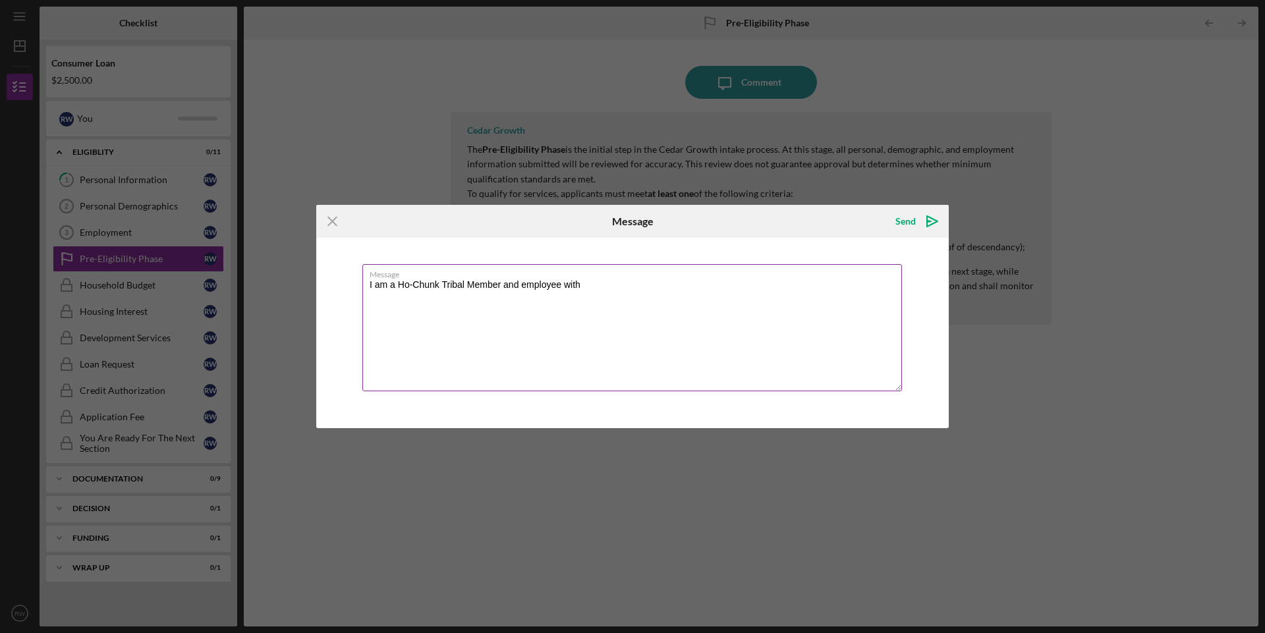
click at [589, 282] on textarea "I am a Ho-Chunk Tribal Member and employee with" at bounding box center [632, 327] width 540 height 127
click at [520, 283] on textarea "I am a Ho-Chunk Tribal Member and employee with Ho-Chunk Nation" at bounding box center [632, 327] width 540 height 127
click at [679, 288] on textarea "I am a Ho-Chunk Tribal Member and an employee with Ho-Chunk Nation" at bounding box center [632, 327] width 540 height 127
type textarea "I am a Ho-Chunk Tribal Member and an employee with Ho-Chunk Nation for 18 years"
click at [921, 220] on icon "Icon/icon-invite-send" at bounding box center [932, 221] width 33 height 33
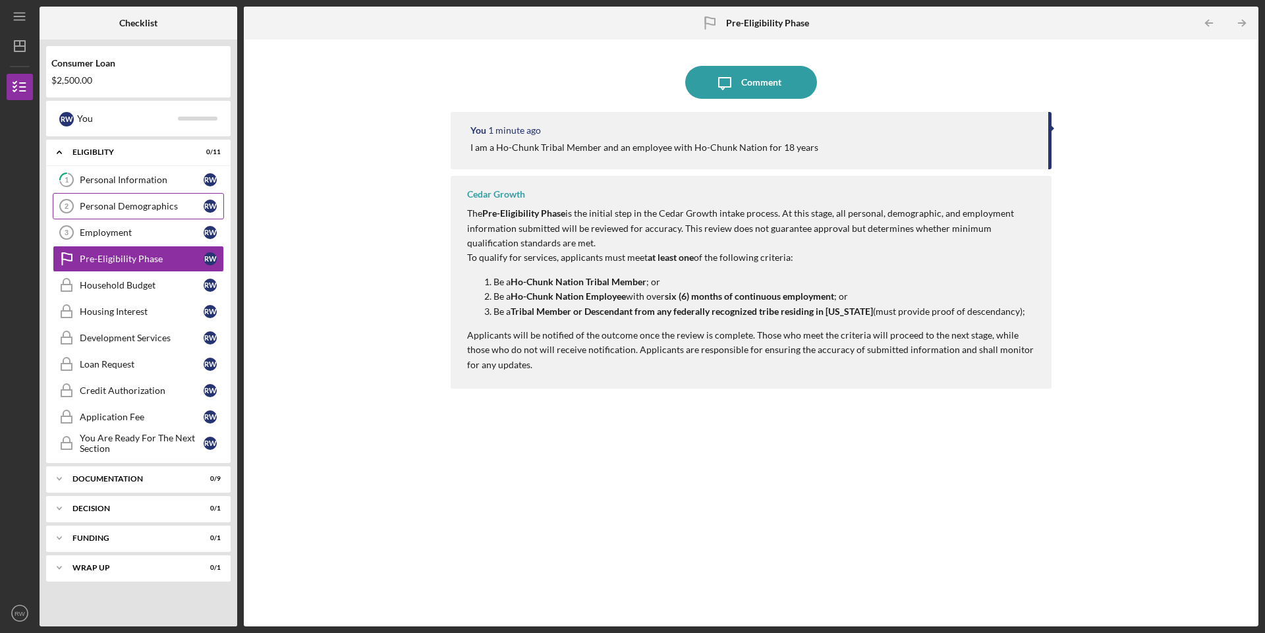
click at [113, 213] on link "Personal Demographics 2 Personal Demographics R W" at bounding box center [138, 206] width 171 height 26
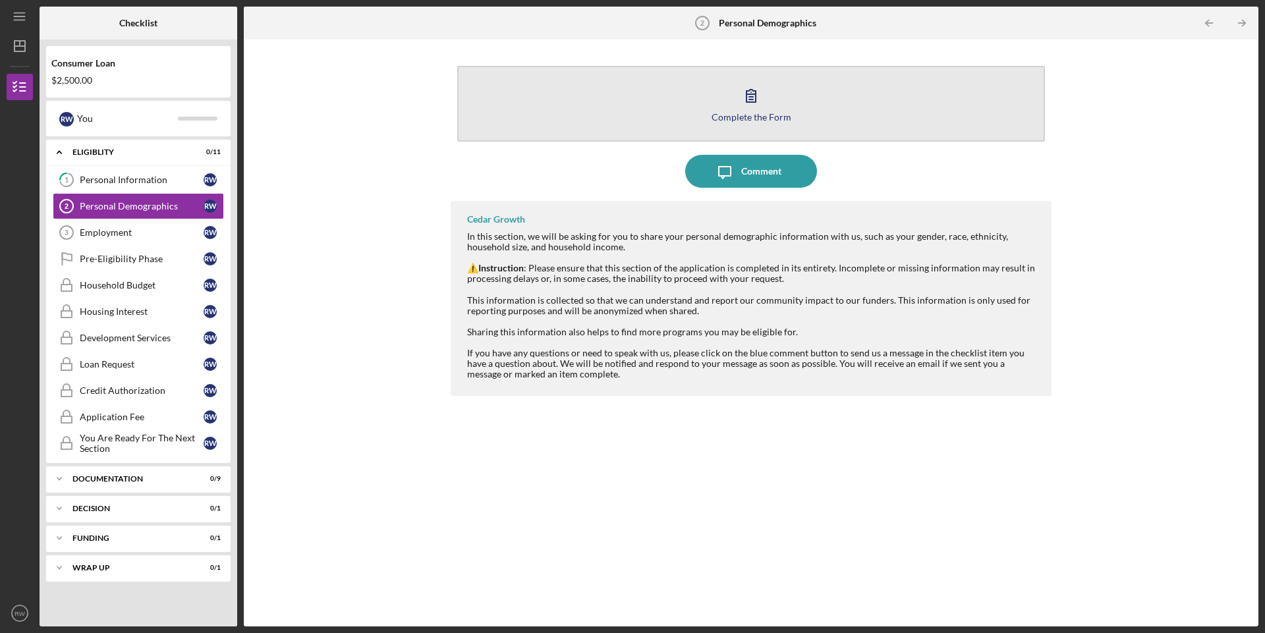
click at [747, 96] on icon "button" at bounding box center [751, 96] width 9 height 13
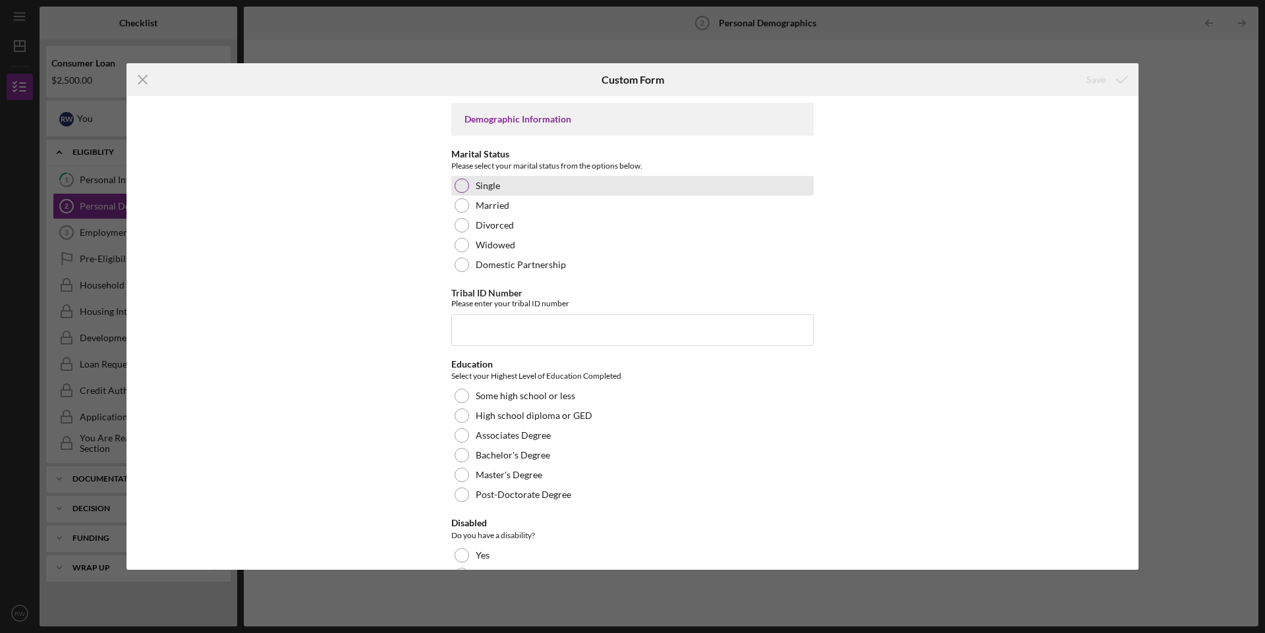
click at [463, 185] on div at bounding box center [462, 186] width 14 height 14
click at [523, 331] on input "Tribal ID Number" at bounding box center [632, 330] width 362 height 32
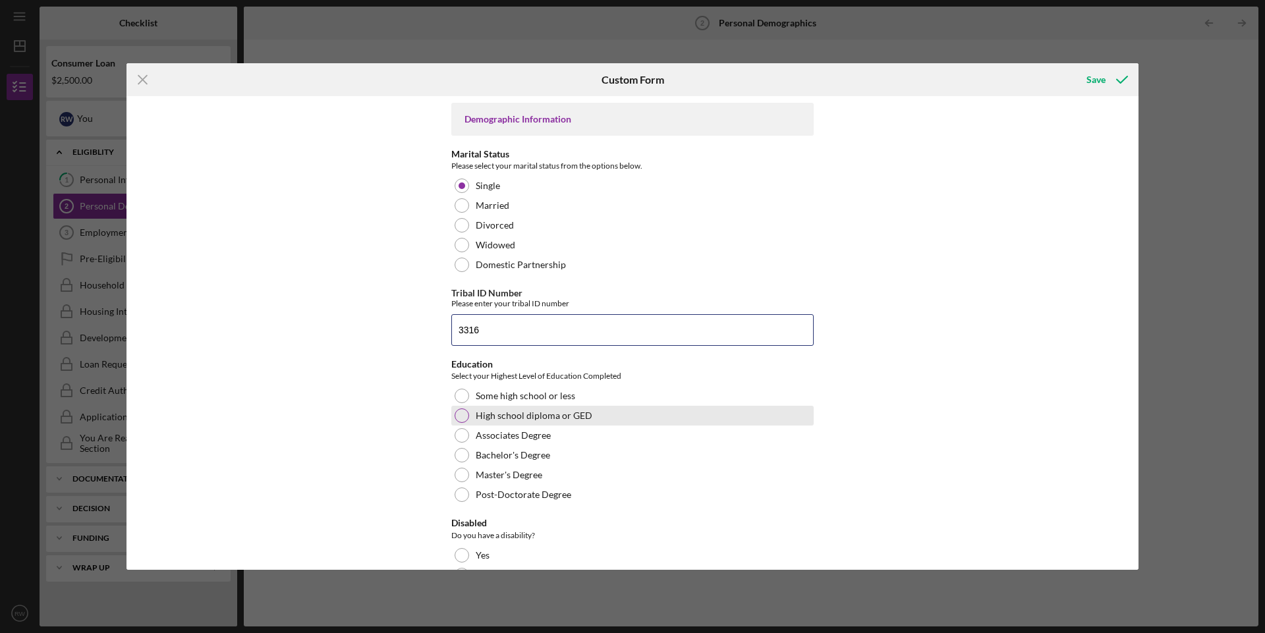
type input "3316"
click at [461, 419] on div at bounding box center [462, 416] width 14 height 14
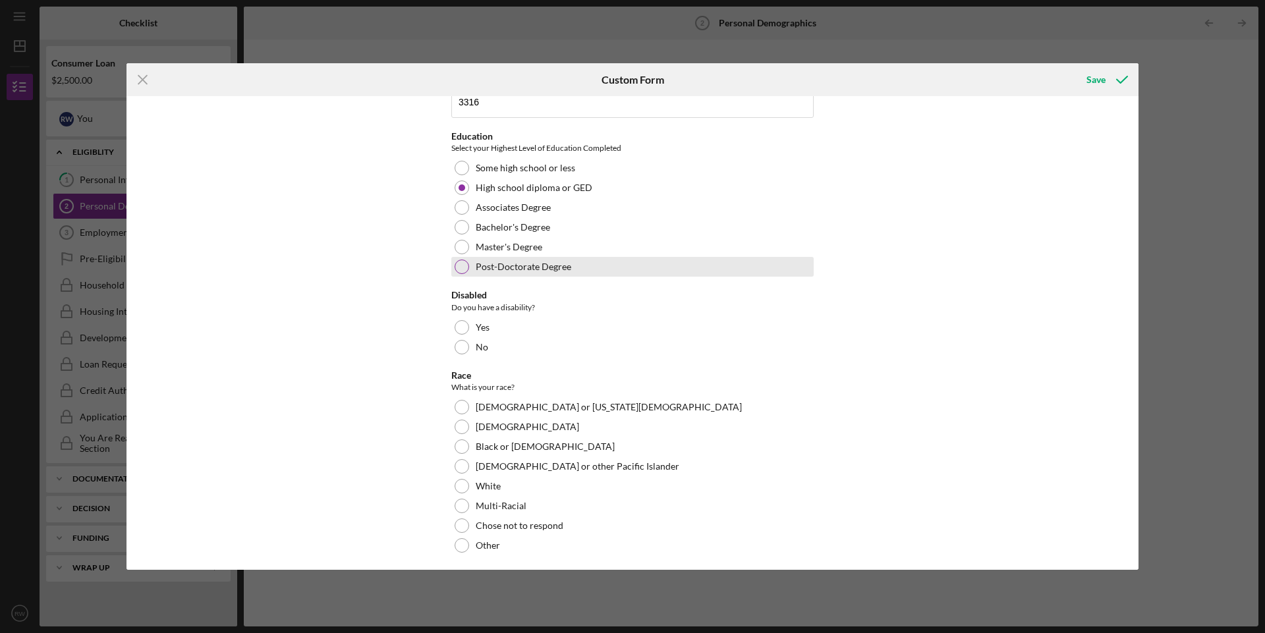
scroll to position [264, 0]
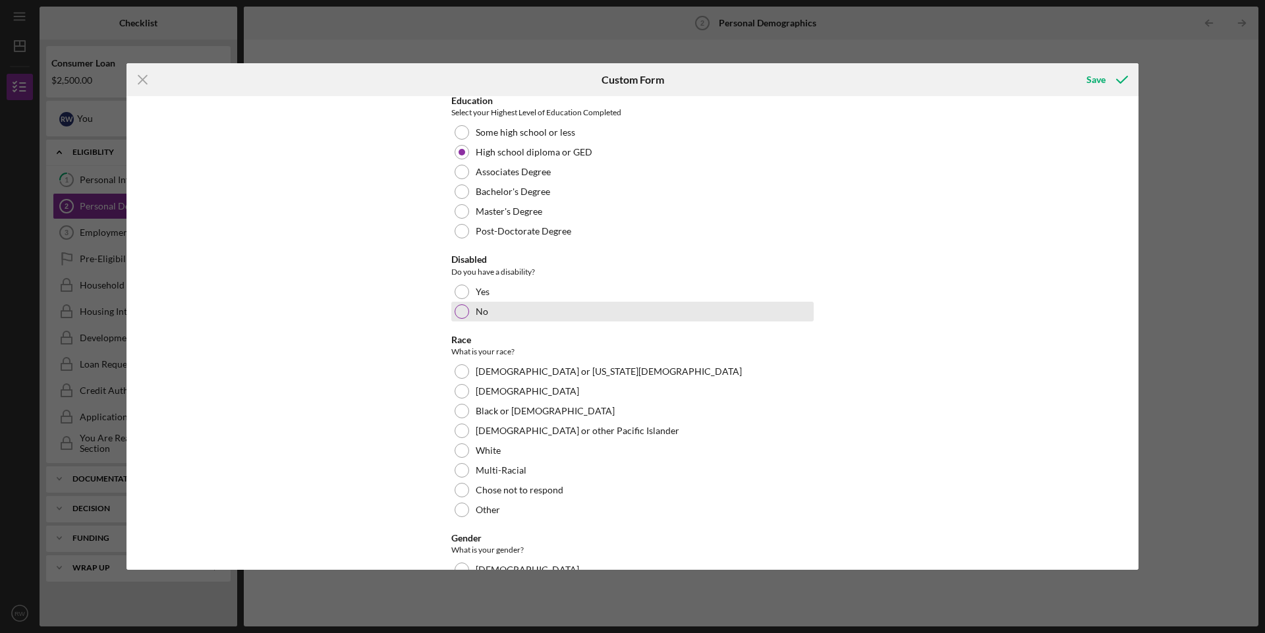
click at [461, 315] on div at bounding box center [462, 311] width 14 height 14
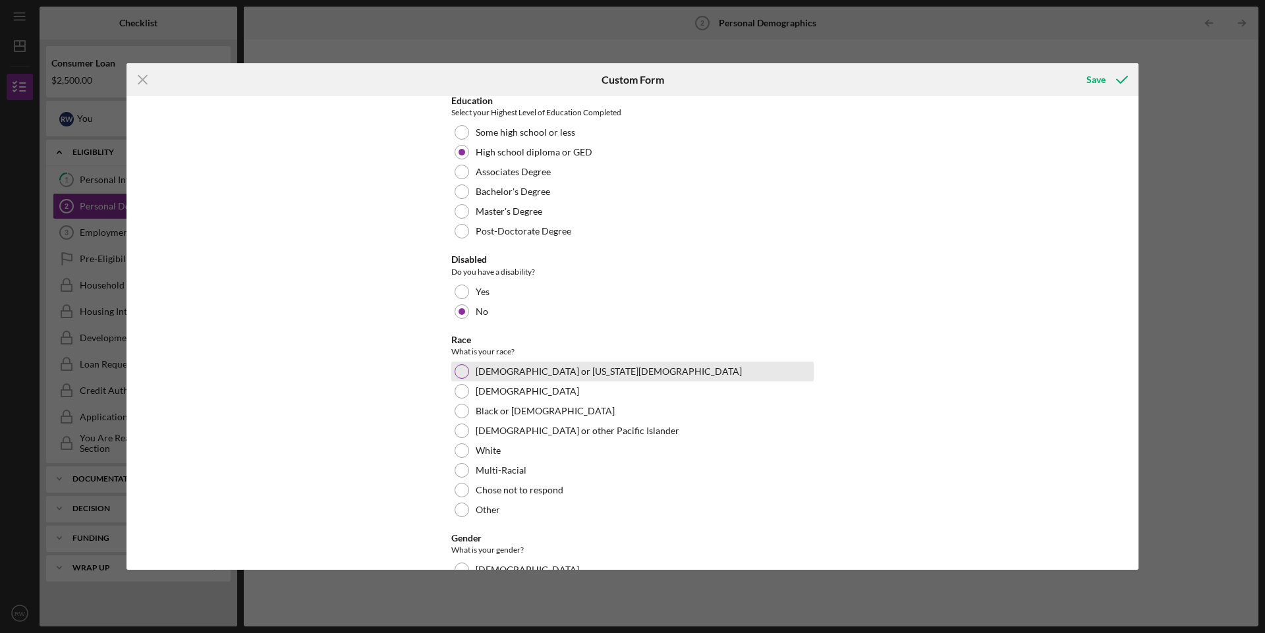
click at [456, 377] on div at bounding box center [462, 371] width 14 height 14
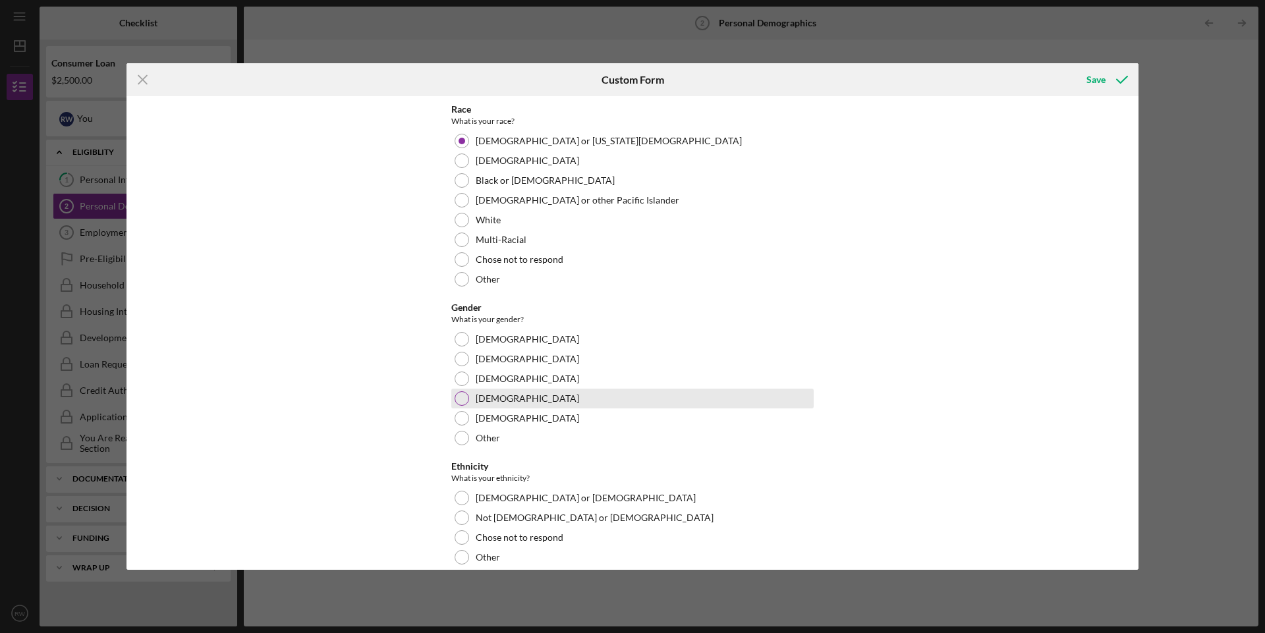
scroll to position [527, 0]
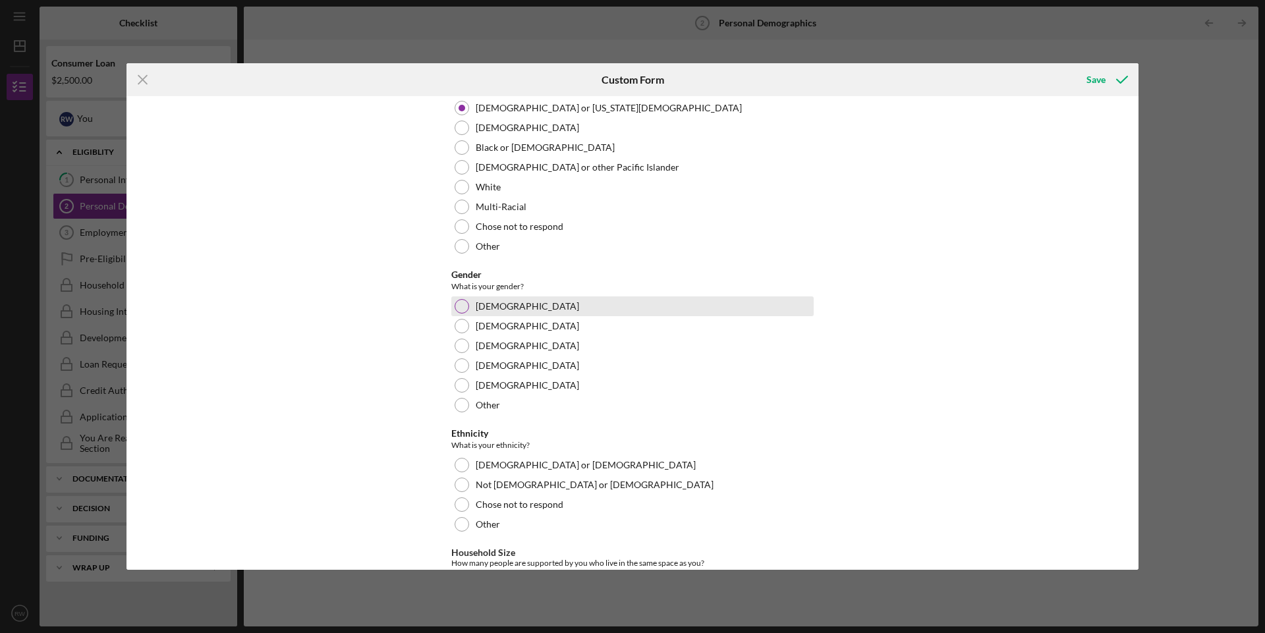
click at [460, 306] on div at bounding box center [462, 306] width 14 height 14
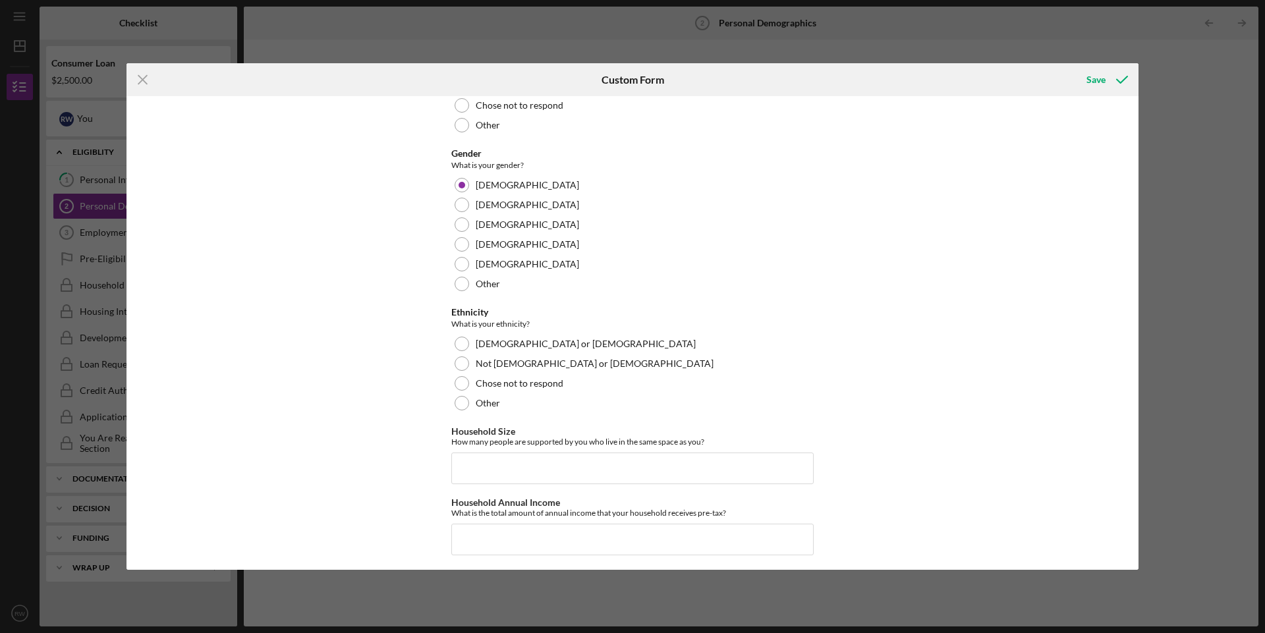
scroll to position [659, 0]
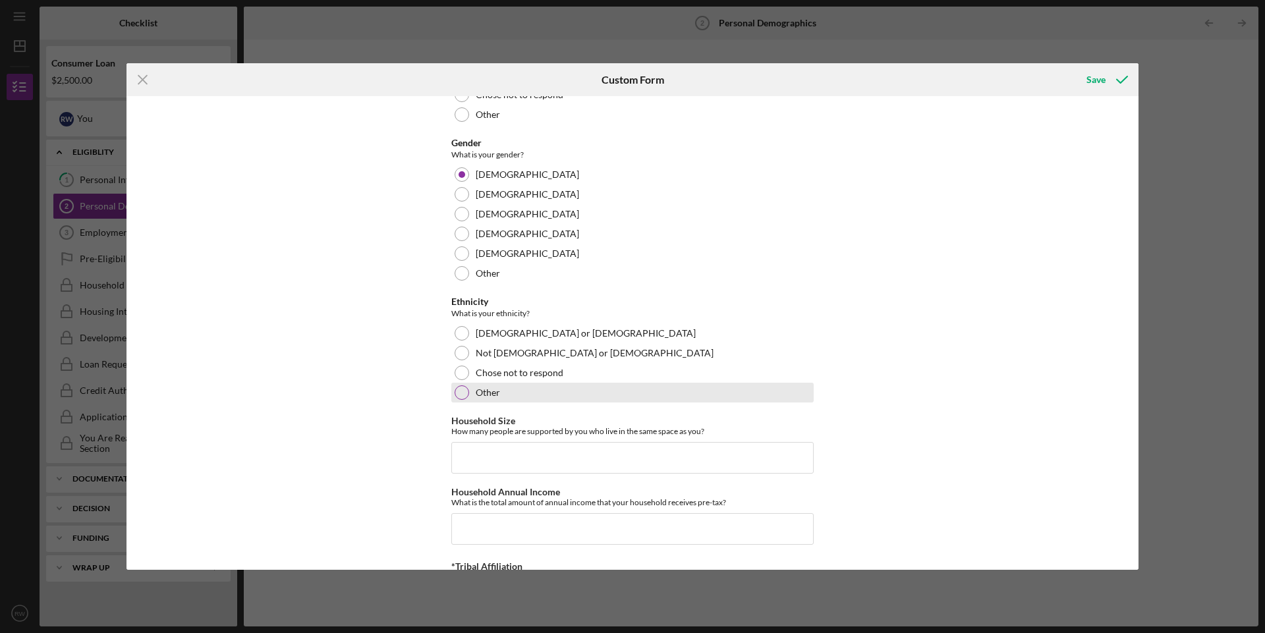
click at [462, 395] on div at bounding box center [462, 393] width 14 height 14
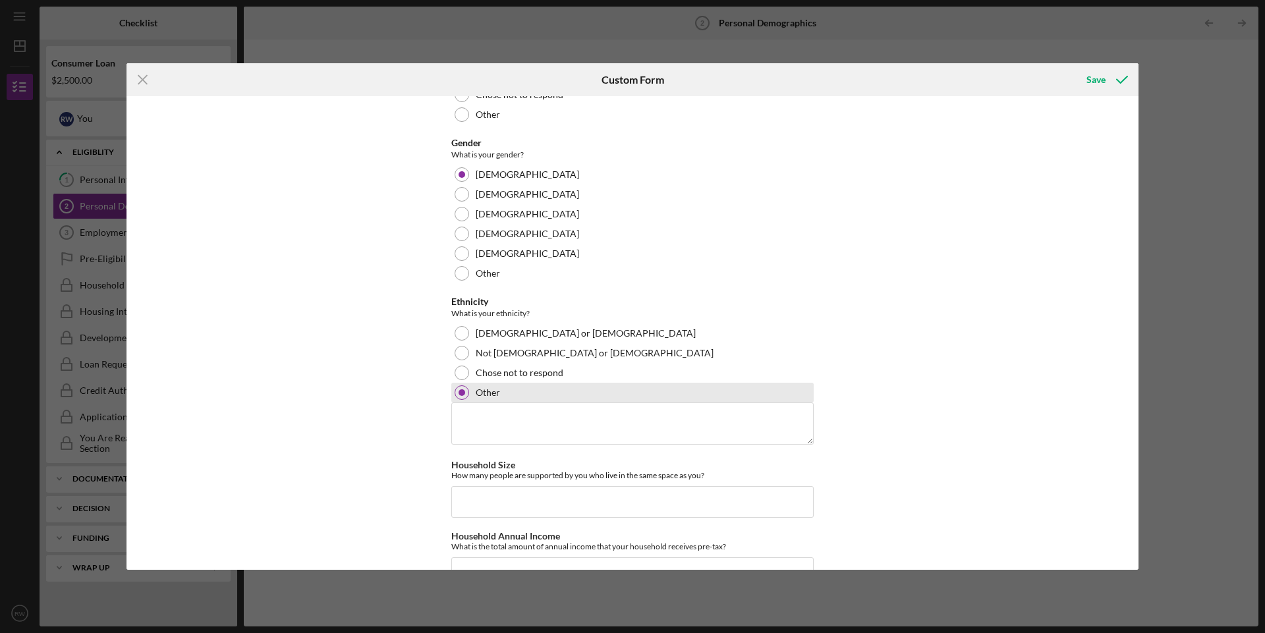
click at [462, 391] on div at bounding box center [462, 392] width 7 height 7
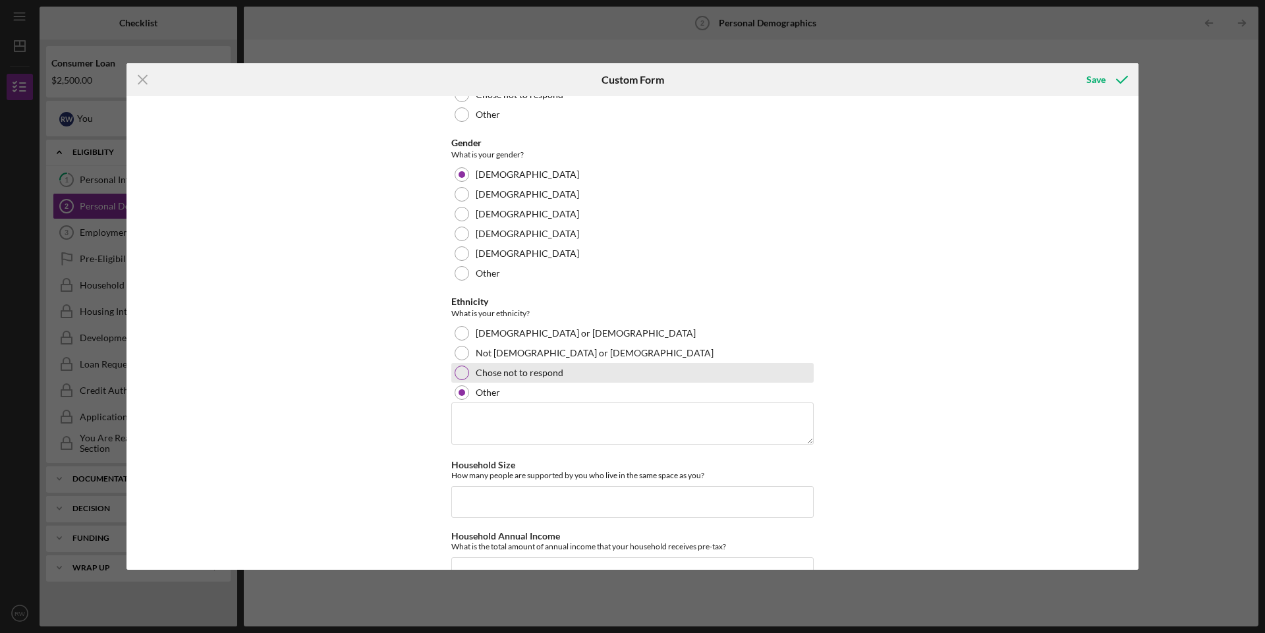
click at [461, 371] on div at bounding box center [462, 373] width 14 height 14
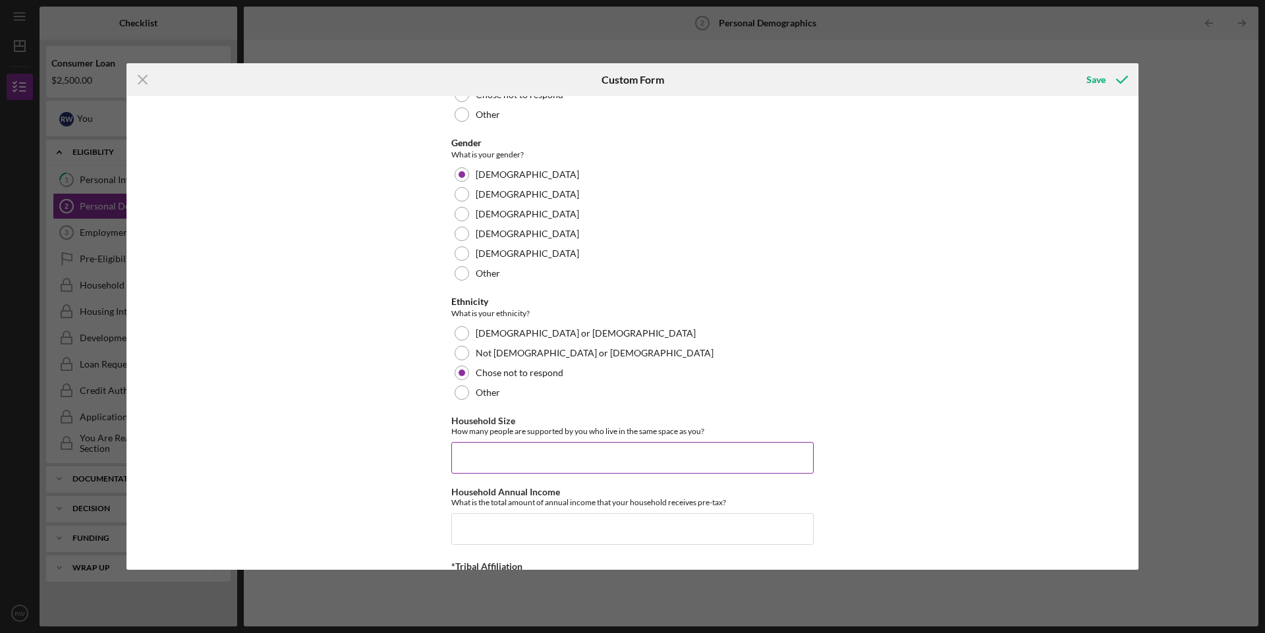
click at [635, 452] on input "Household Size" at bounding box center [632, 458] width 362 height 32
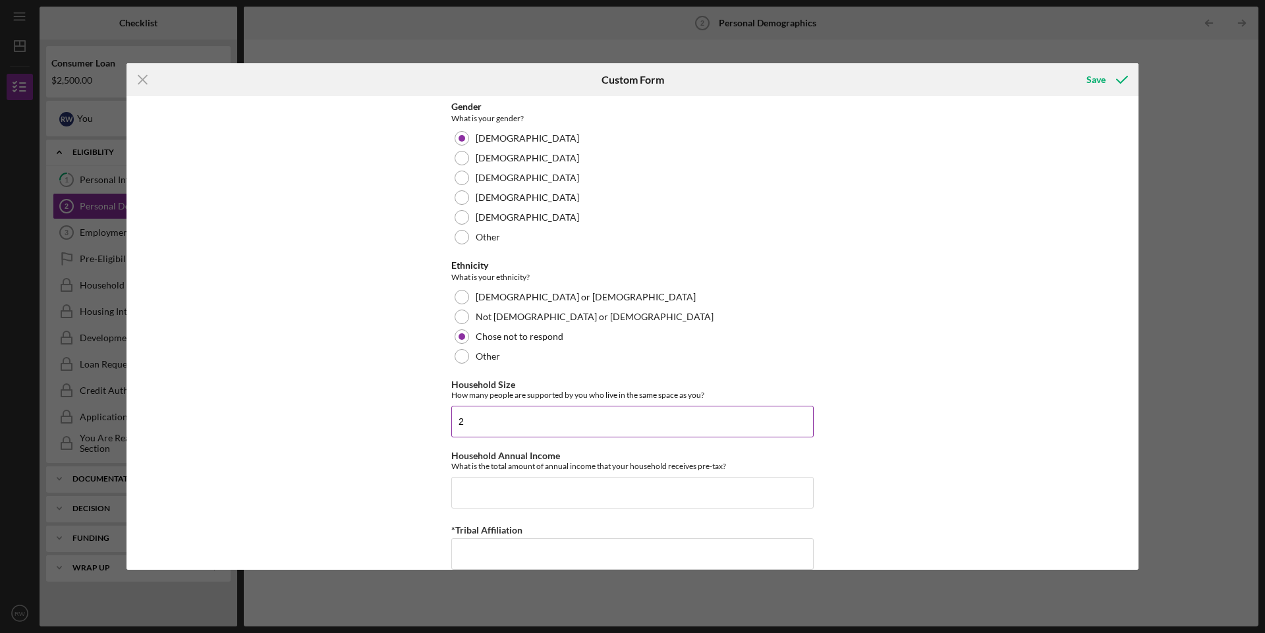
scroll to position [715, 0]
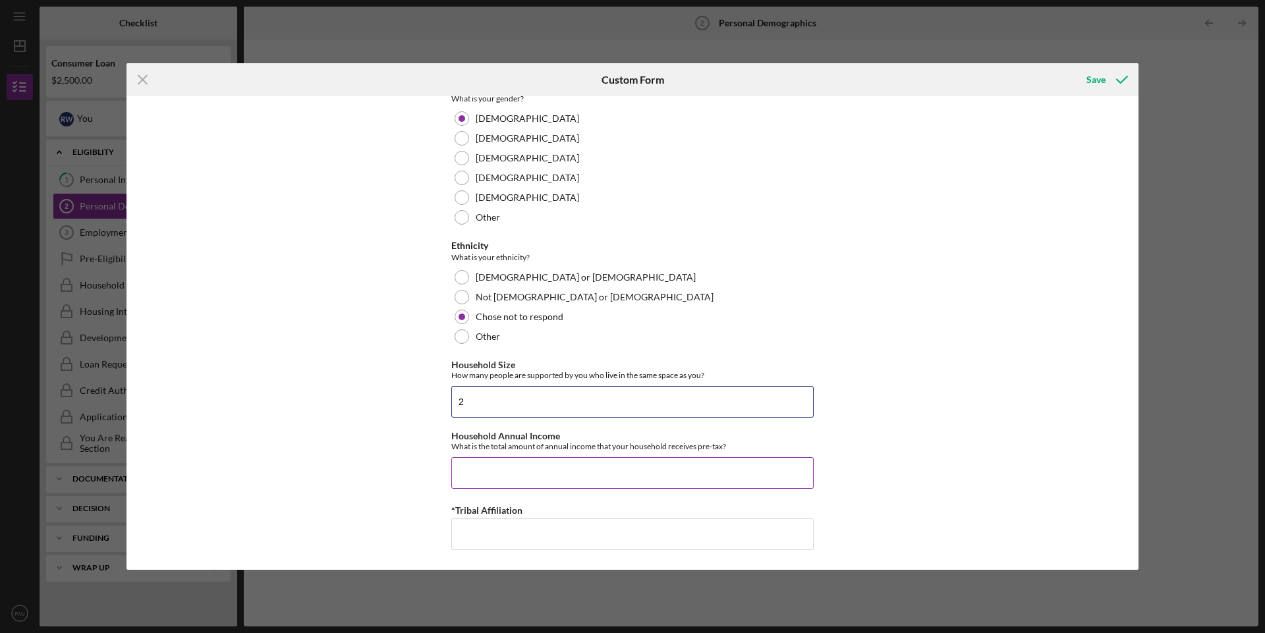
type input "2"
click at [533, 478] on input "Household Annual Income" at bounding box center [632, 473] width 362 height 32
click at [532, 539] on input "*Tribal Affiliation" at bounding box center [632, 535] width 362 height 32
type input "Ho-Chunk Nation"
click at [519, 471] on input "Household Annual Income" at bounding box center [632, 473] width 362 height 32
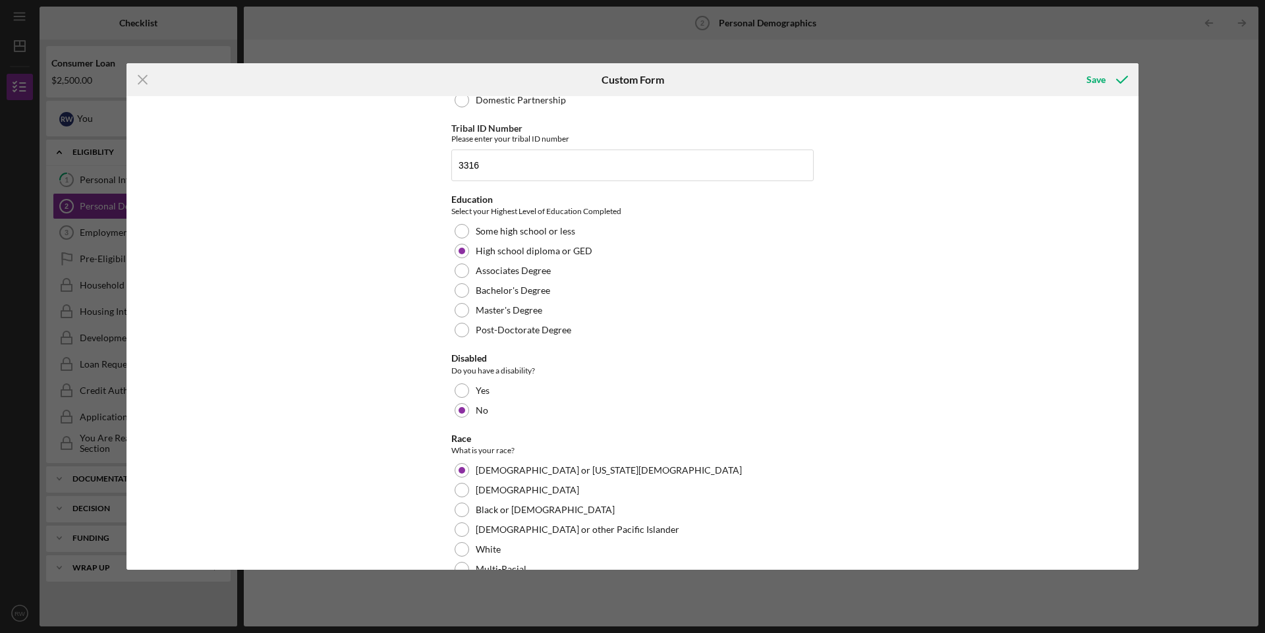
scroll to position [0, 0]
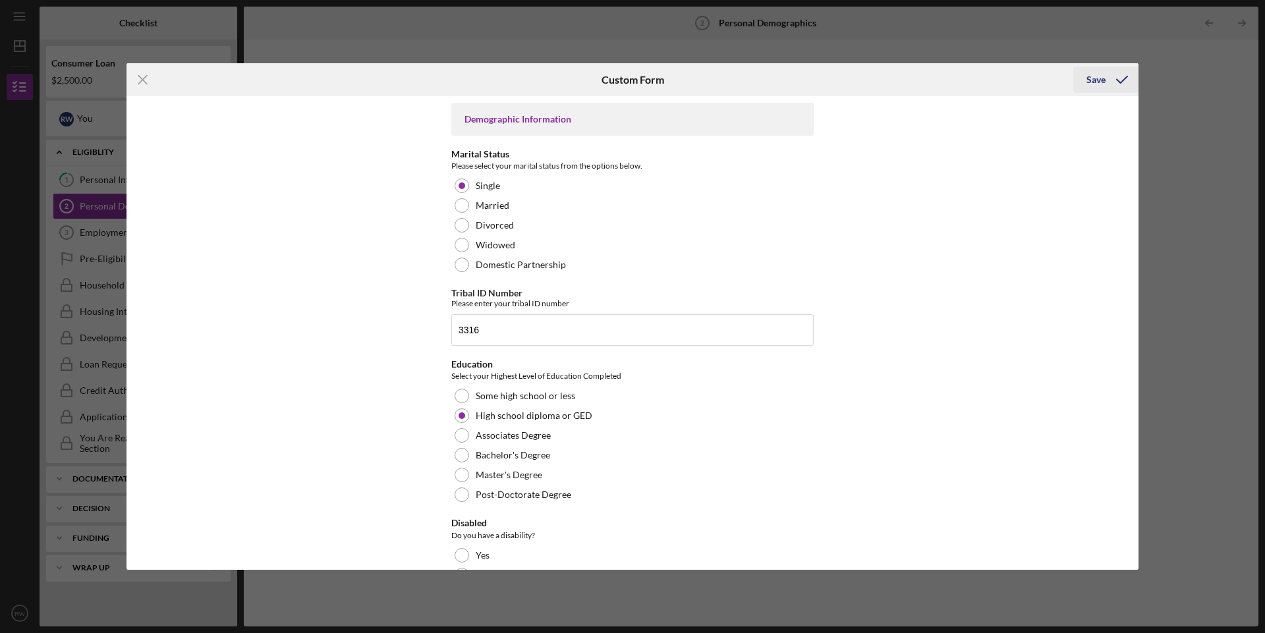
type input "$44,114.11"
click at [1100, 84] on div "Save" at bounding box center [1096, 80] width 19 height 26
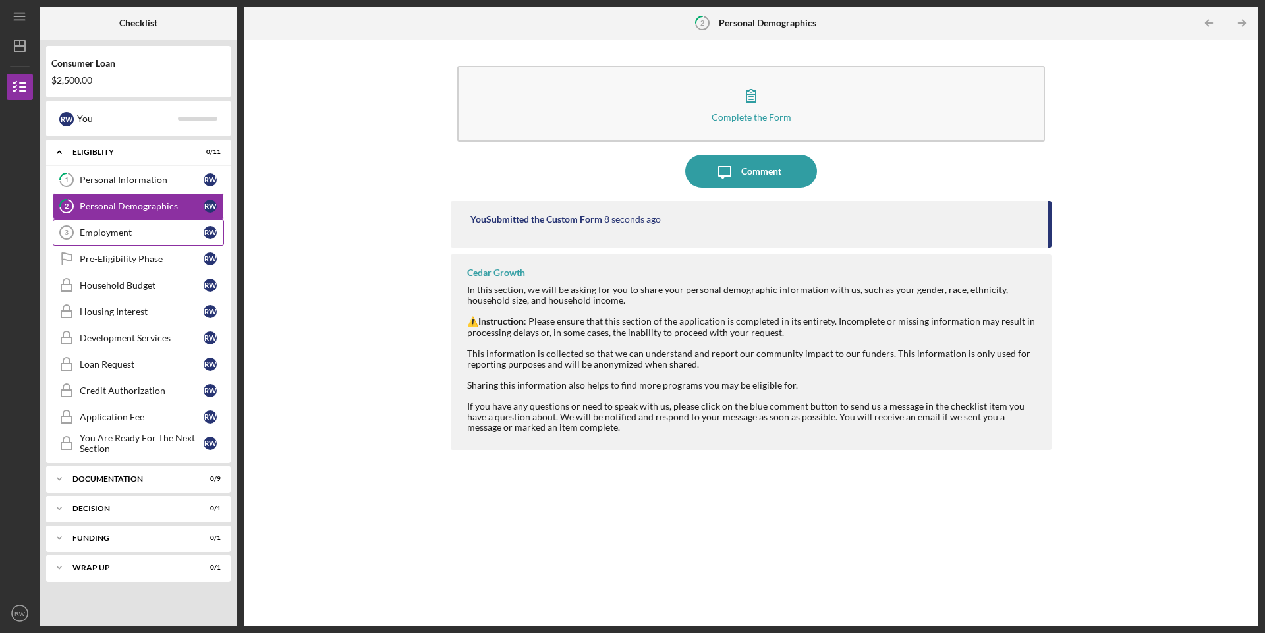
click at [107, 239] on link "Employment 3 Employment R W" at bounding box center [138, 232] width 171 height 26
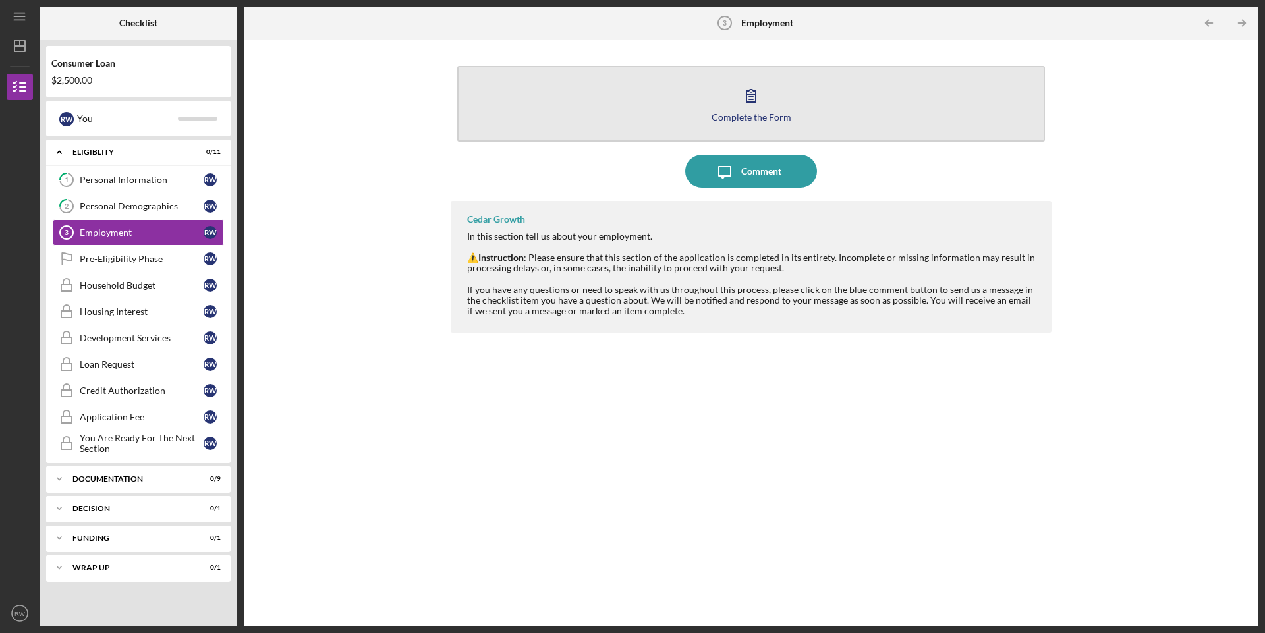
click at [710, 101] on button "Complete the Form Form" at bounding box center [751, 104] width 588 height 76
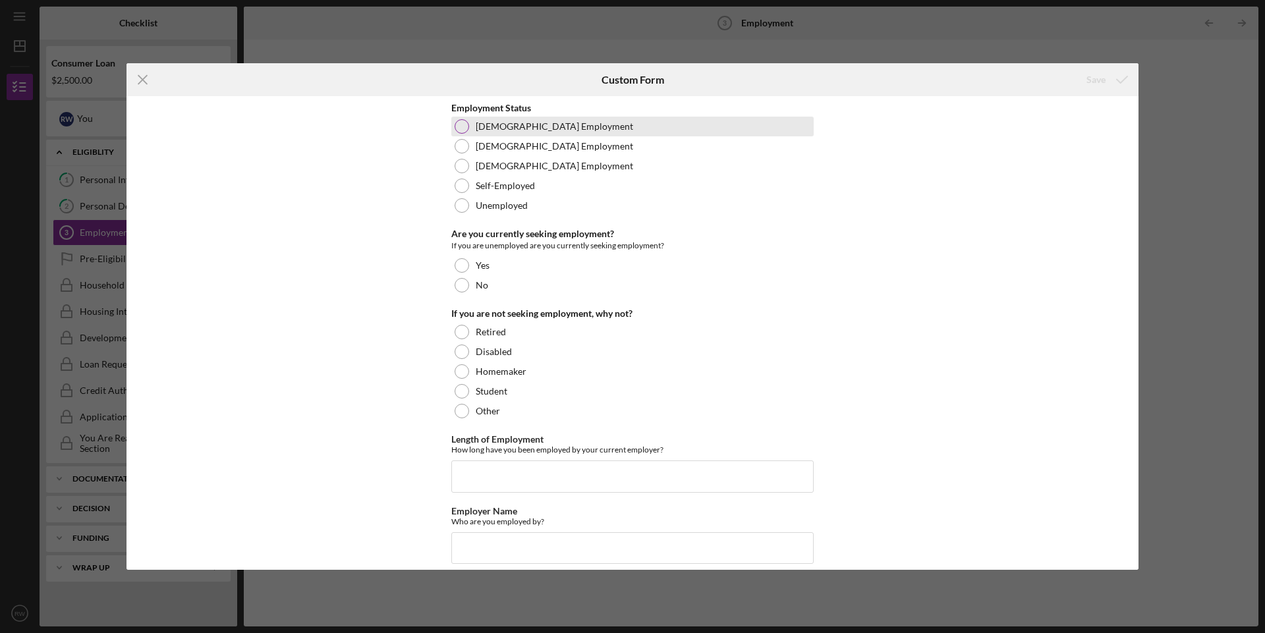
click at [457, 131] on div at bounding box center [462, 126] width 14 height 14
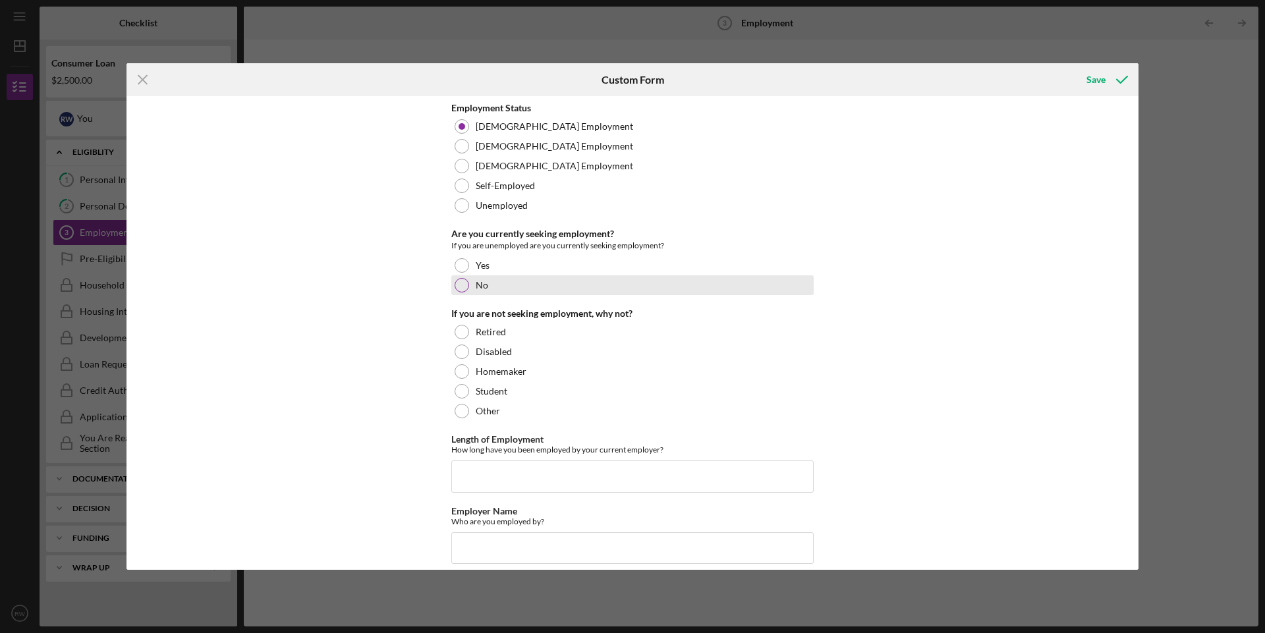
click at [461, 287] on div at bounding box center [462, 285] width 14 height 14
click at [612, 479] on input "Length of Employment" at bounding box center [632, 477] width 362 height 32
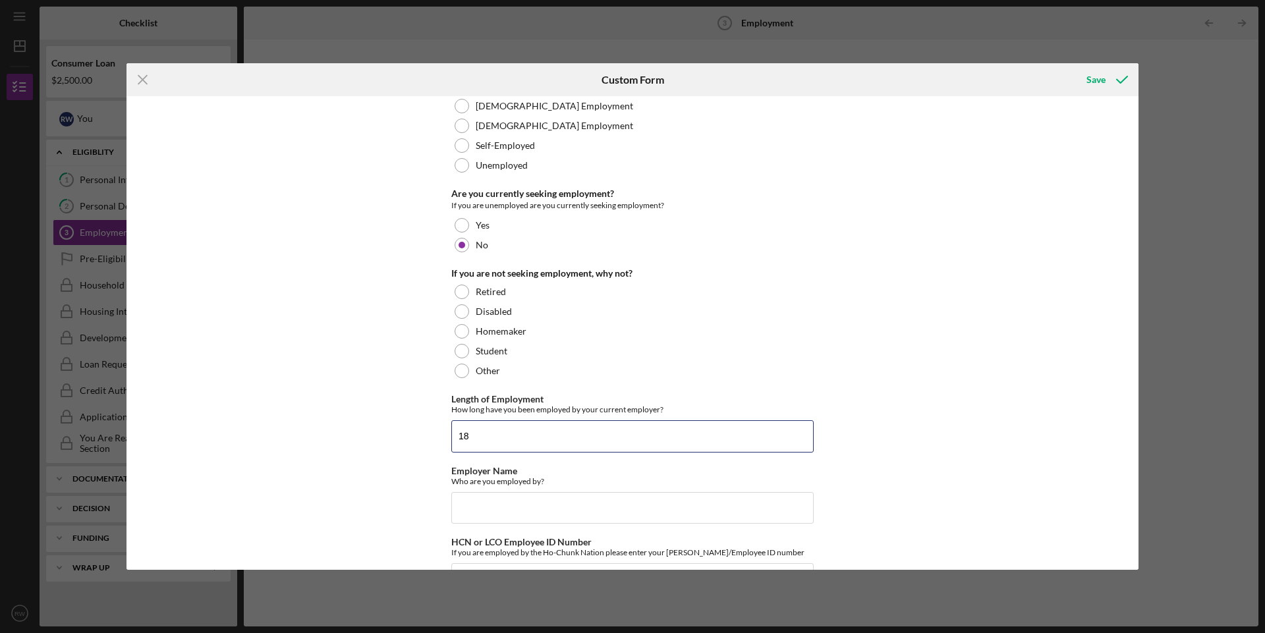
scroll to position [85, 0]
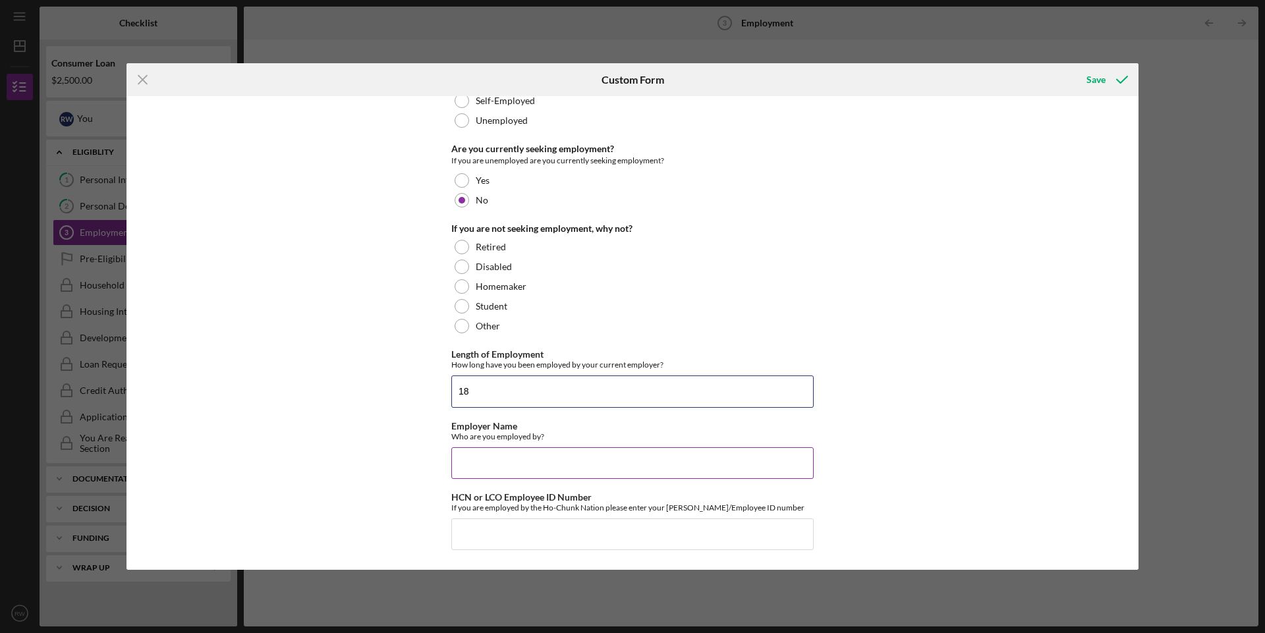
type input "18"
click at [557, 463] on input "Employer Name" at bounding box center [632, 463] width 362 height 32
type input "Ho-Chunk Nation Dept. of Health"
click at [620, 529] on input "HCN or LCO Employee ID Number" at bounding box center [632, 535] width 362 height 32
type input "1939"
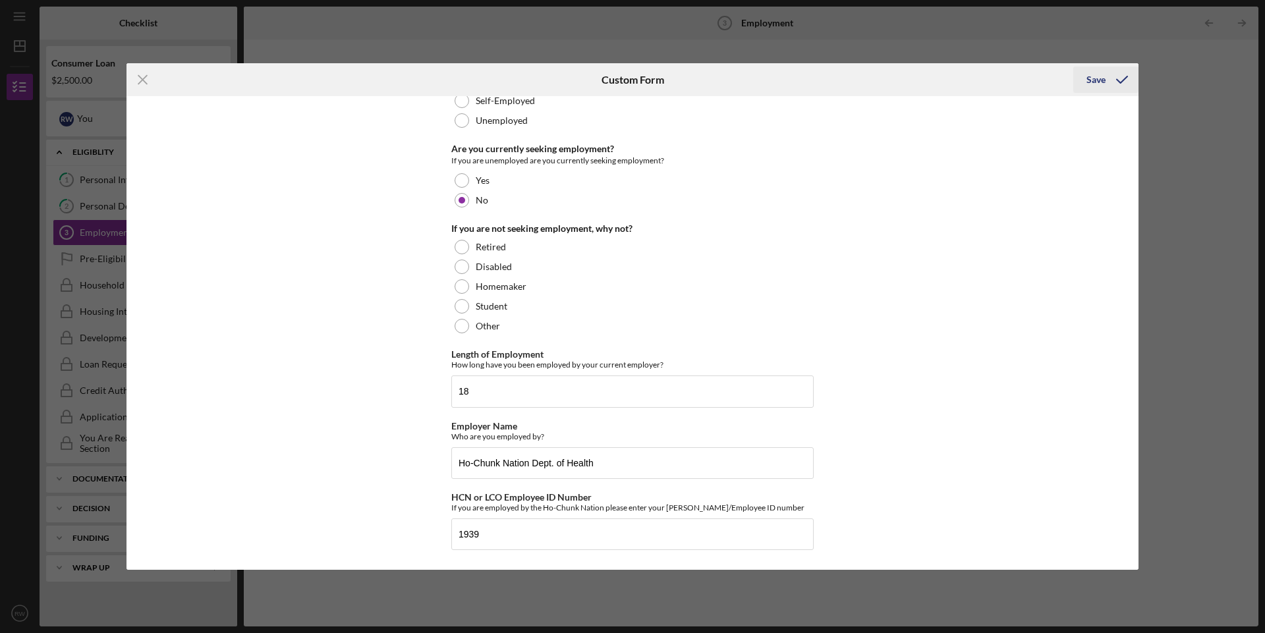
click at [1118, 75] on icon "submit" at bounding box center [1122, 79] width 33 height 33
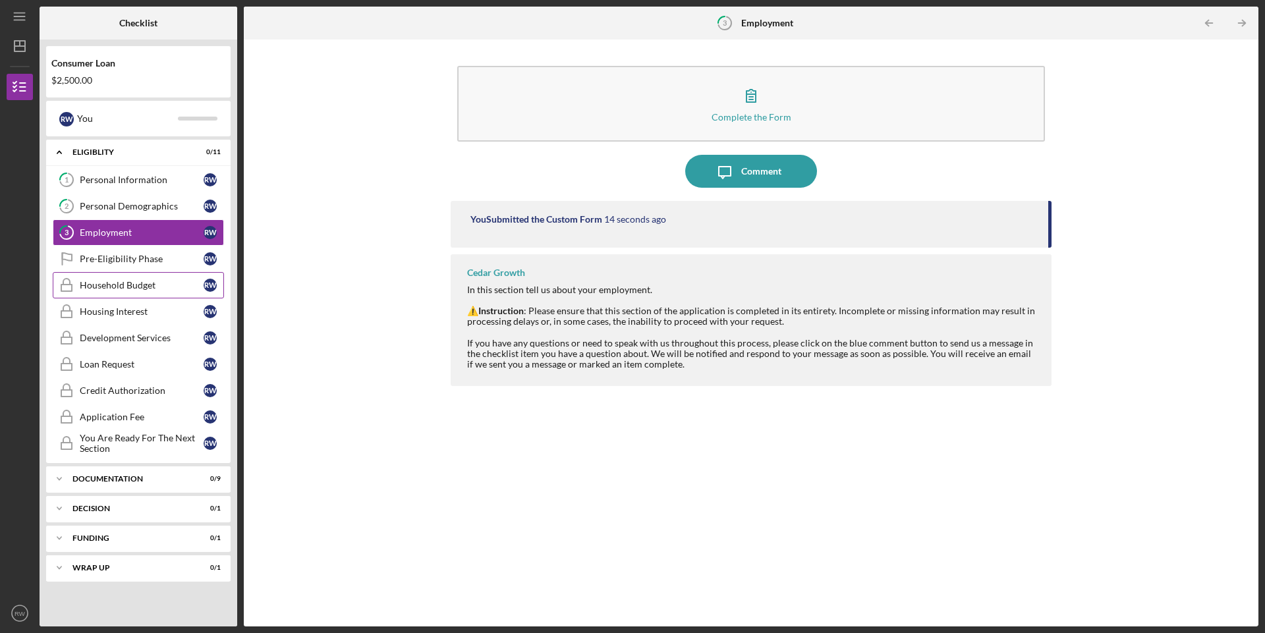
click at [122, 284] on div "Household Budget" at bounding box center [142, 285] width 124 height 11
